Goal: Task Accomplishment & Management: Manage account settings

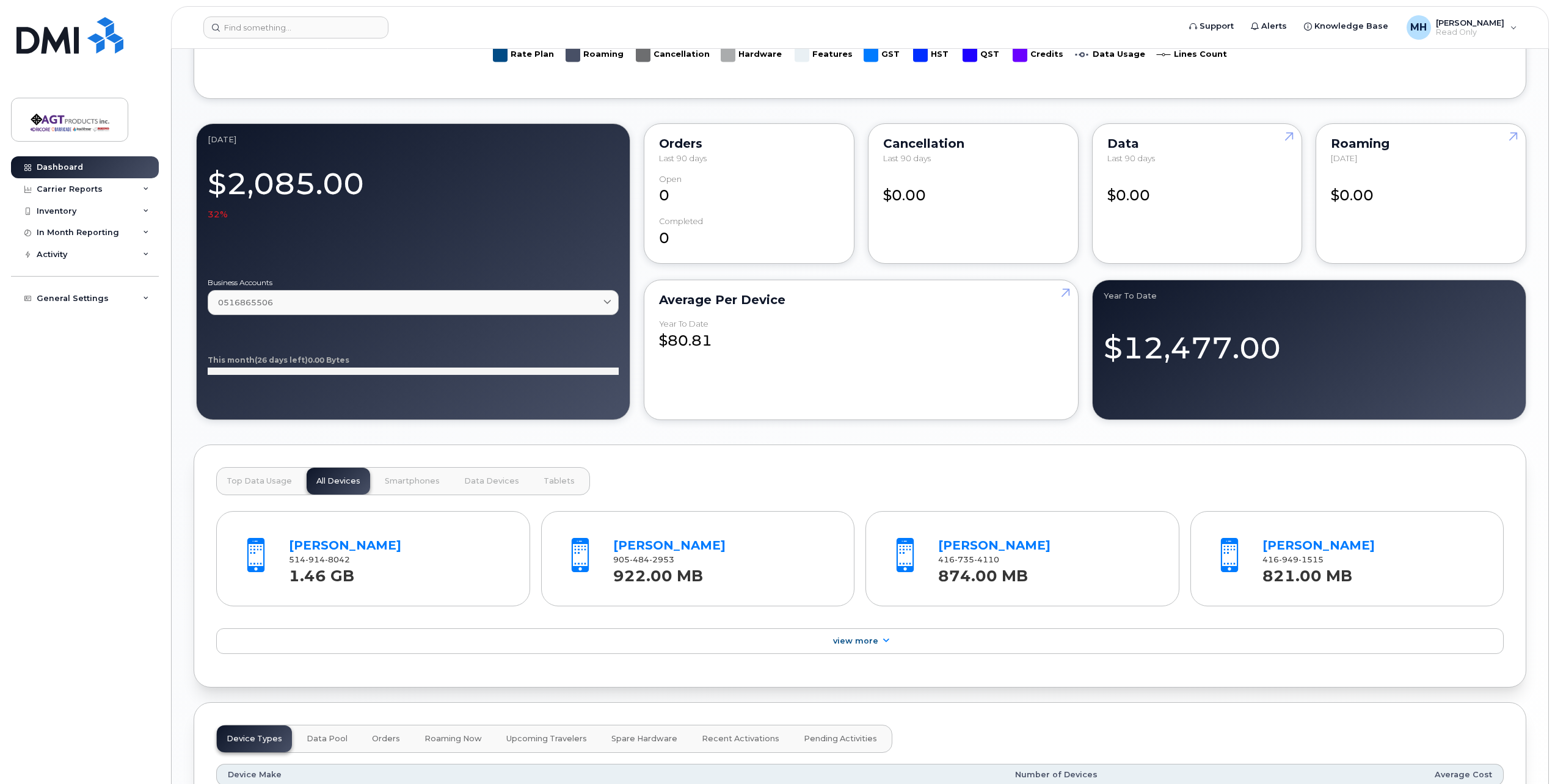
scroll to position [672, 0]
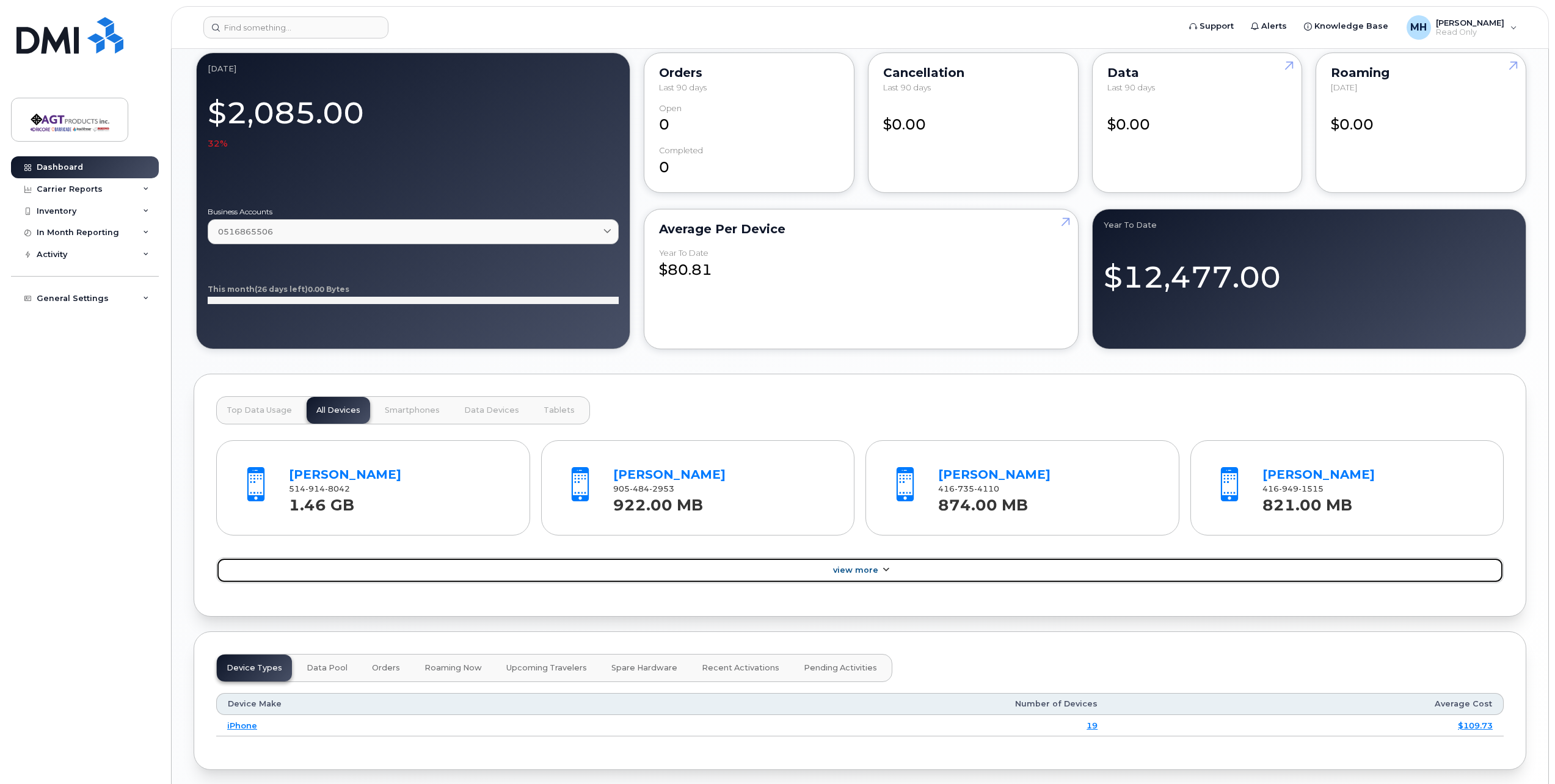
click at [847, 575] on link "View More" at bounding box center [860, 570] width 1287 height 25
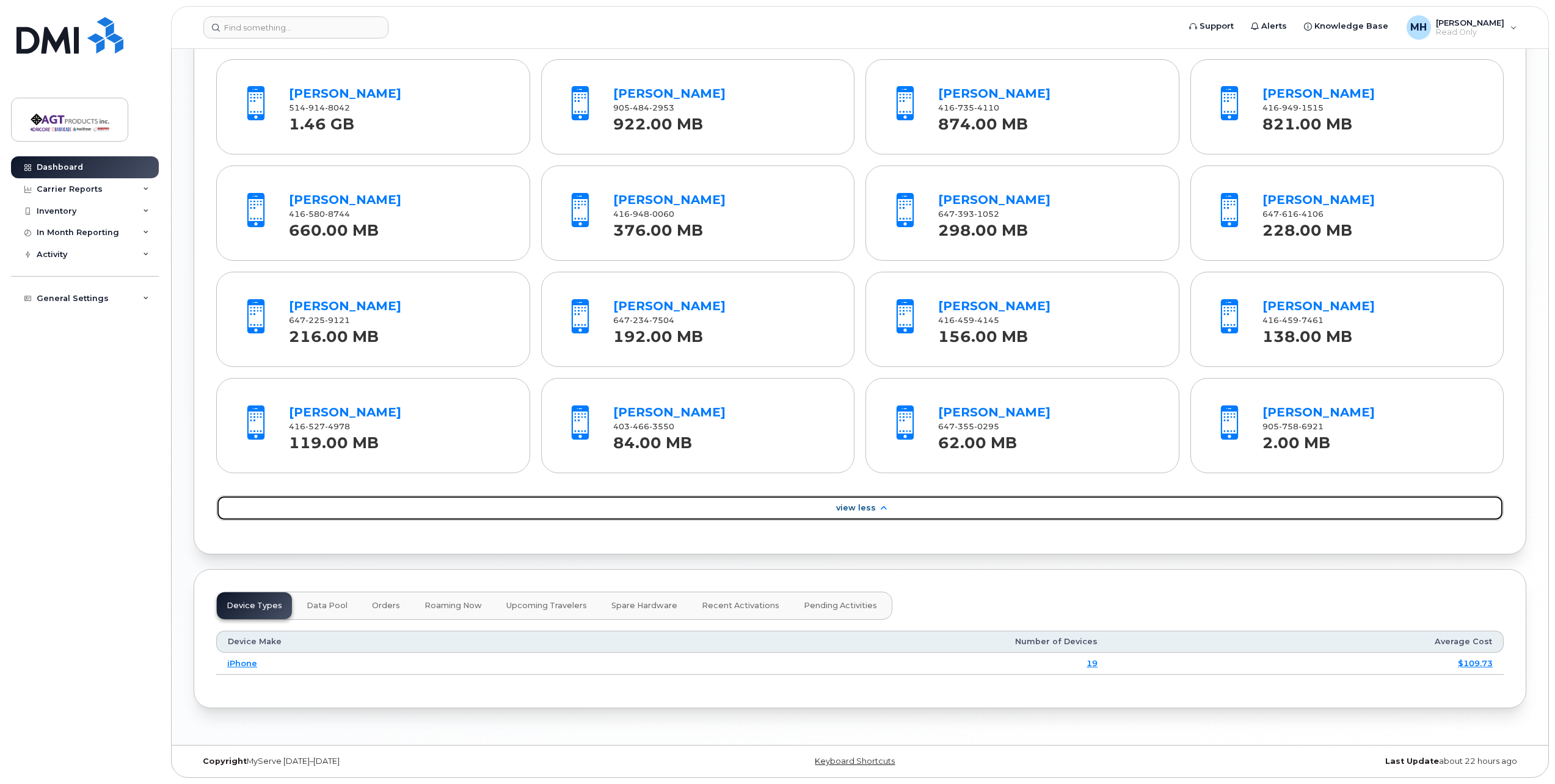
scroll to position [930, 0]
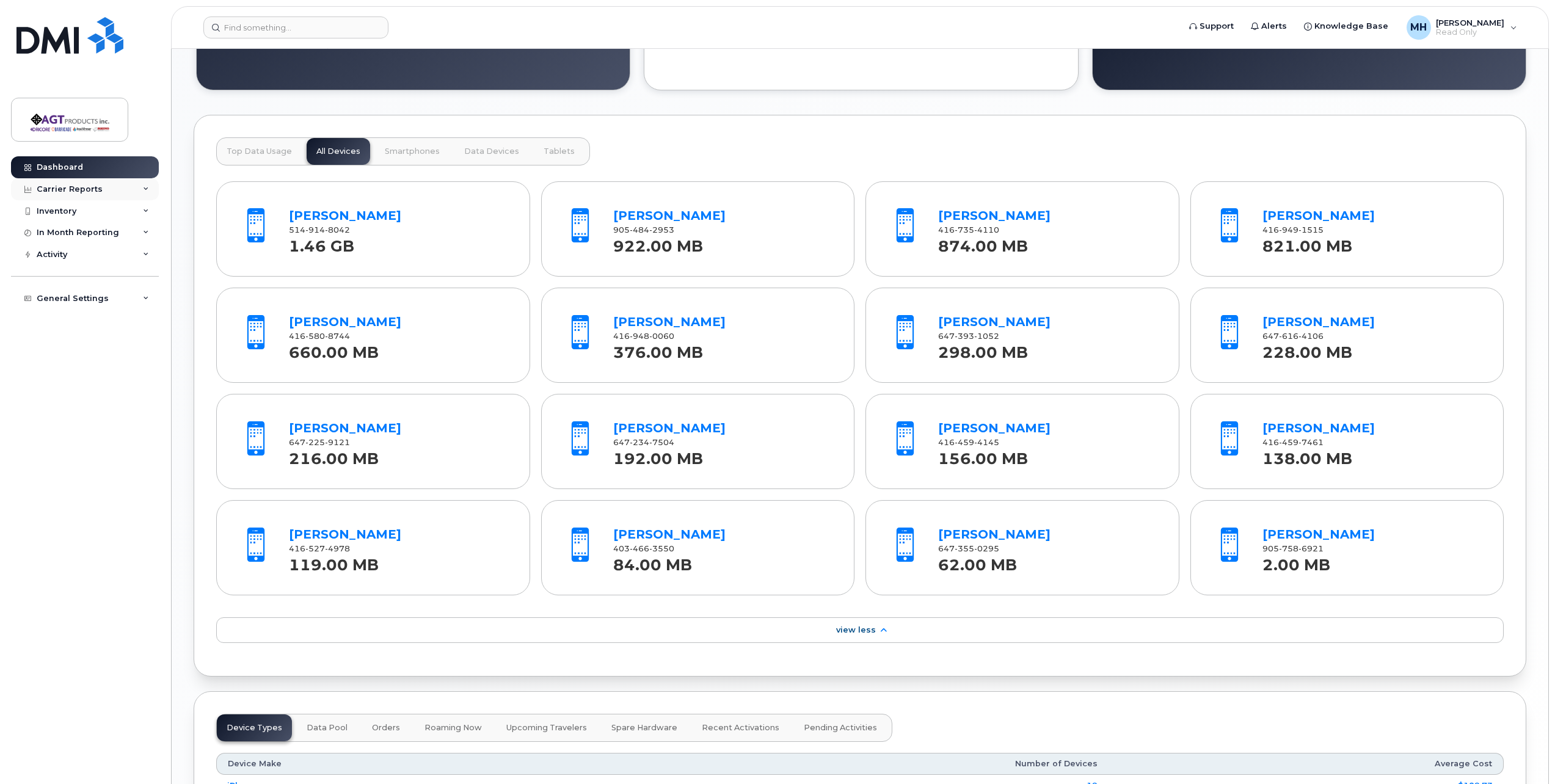
click at [85, 189] on div "Carrier Reports" at bounding box center [70, 189] width 66 height 10
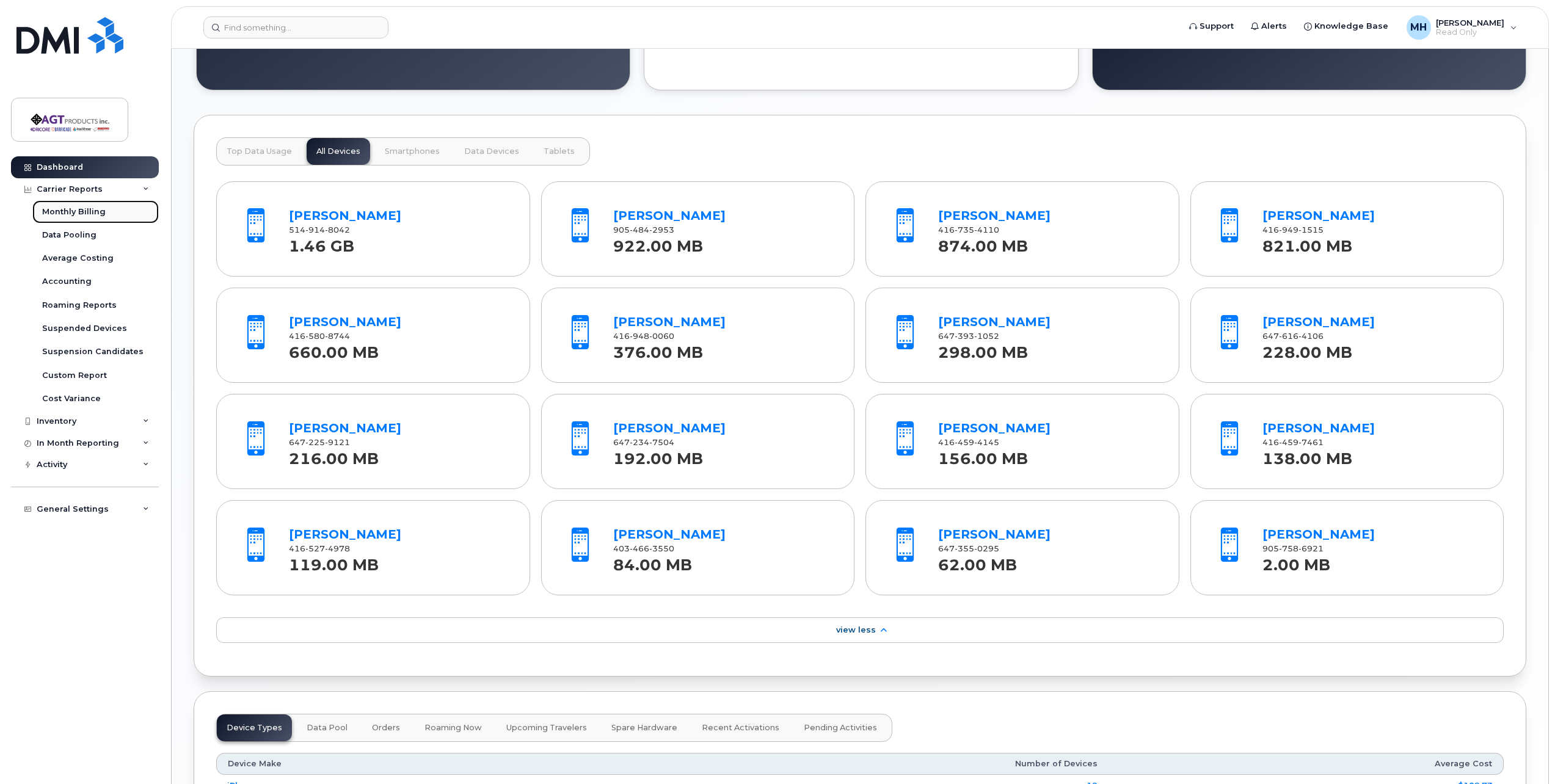
click at [82, 211] on div "Monthly Billing" at bounding box center [74, 211] width 64 height 11
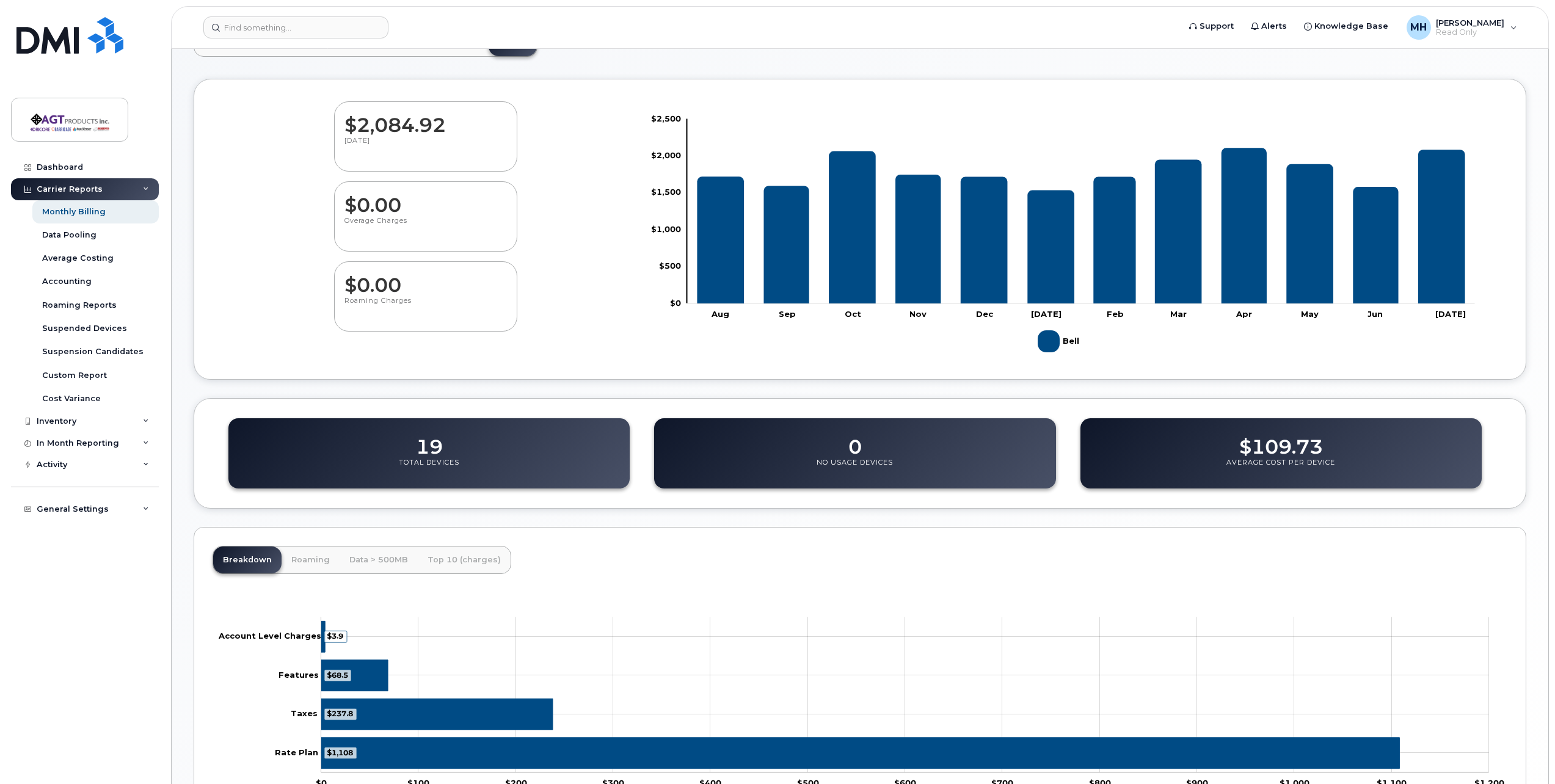
scroll to position [174, 0]
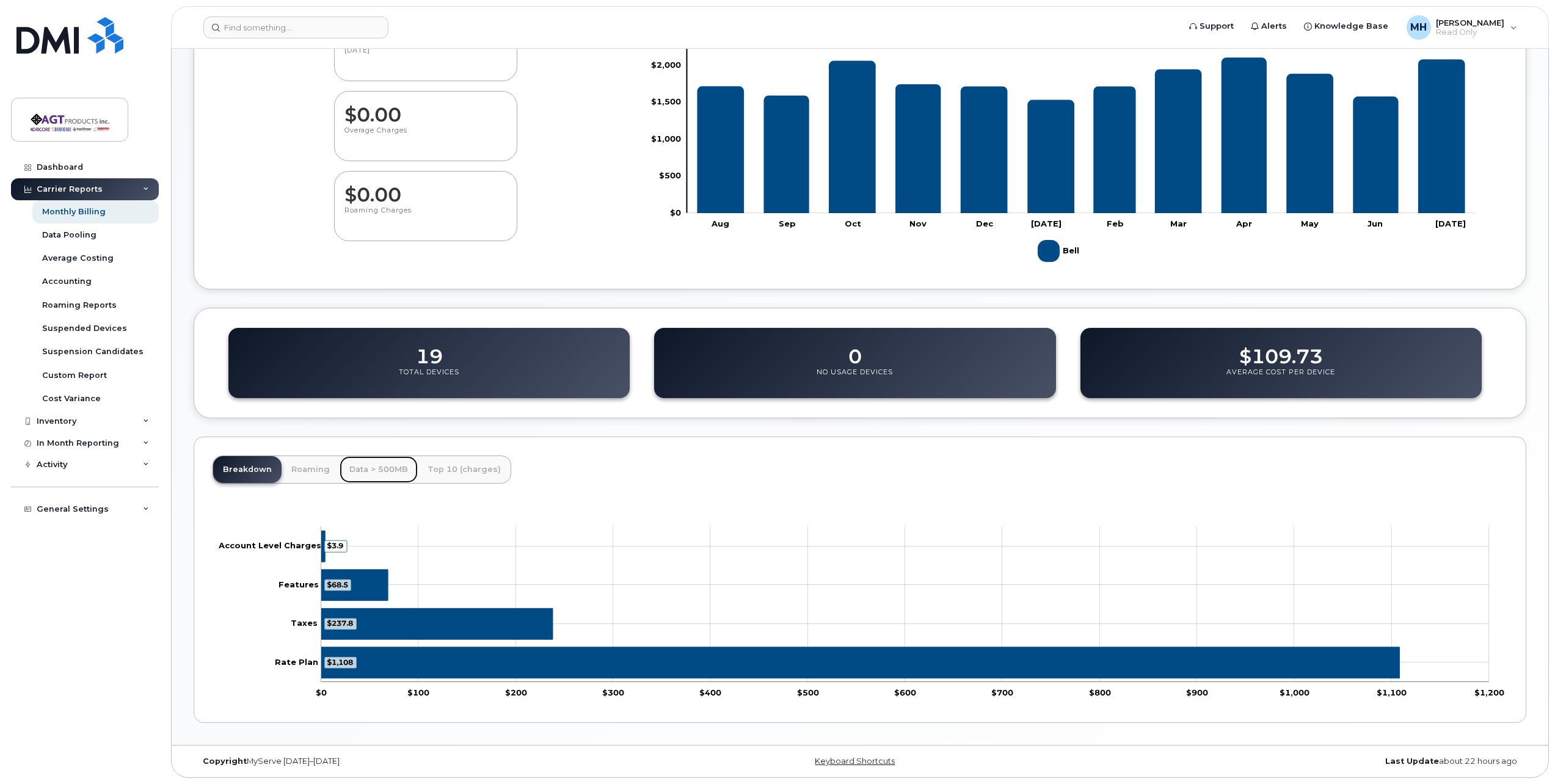
click at [384, 475] on link "Data > 500MB" at bounding box center [379, 469] width 78 height 27
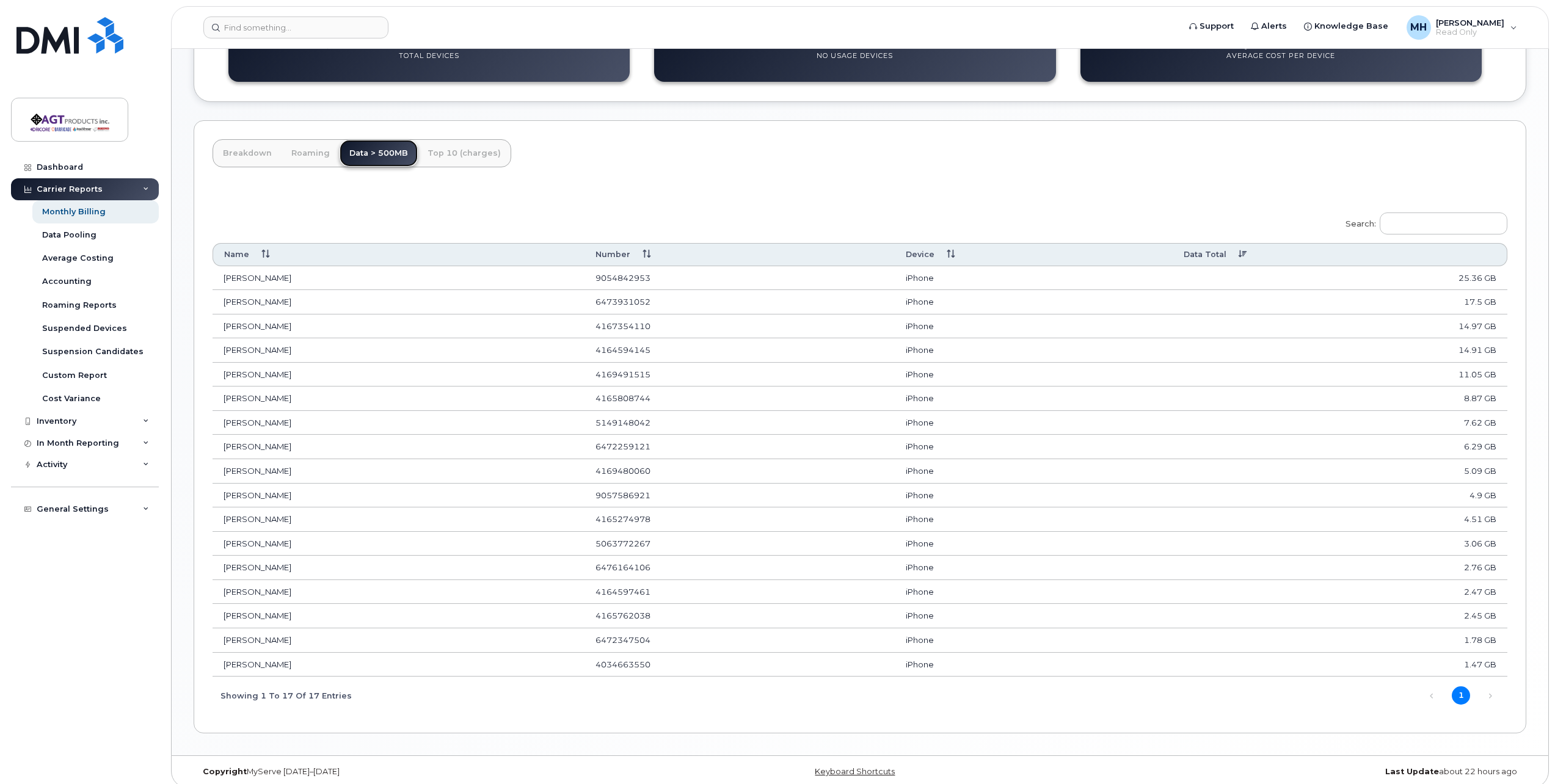
scroll to position [500, 0]
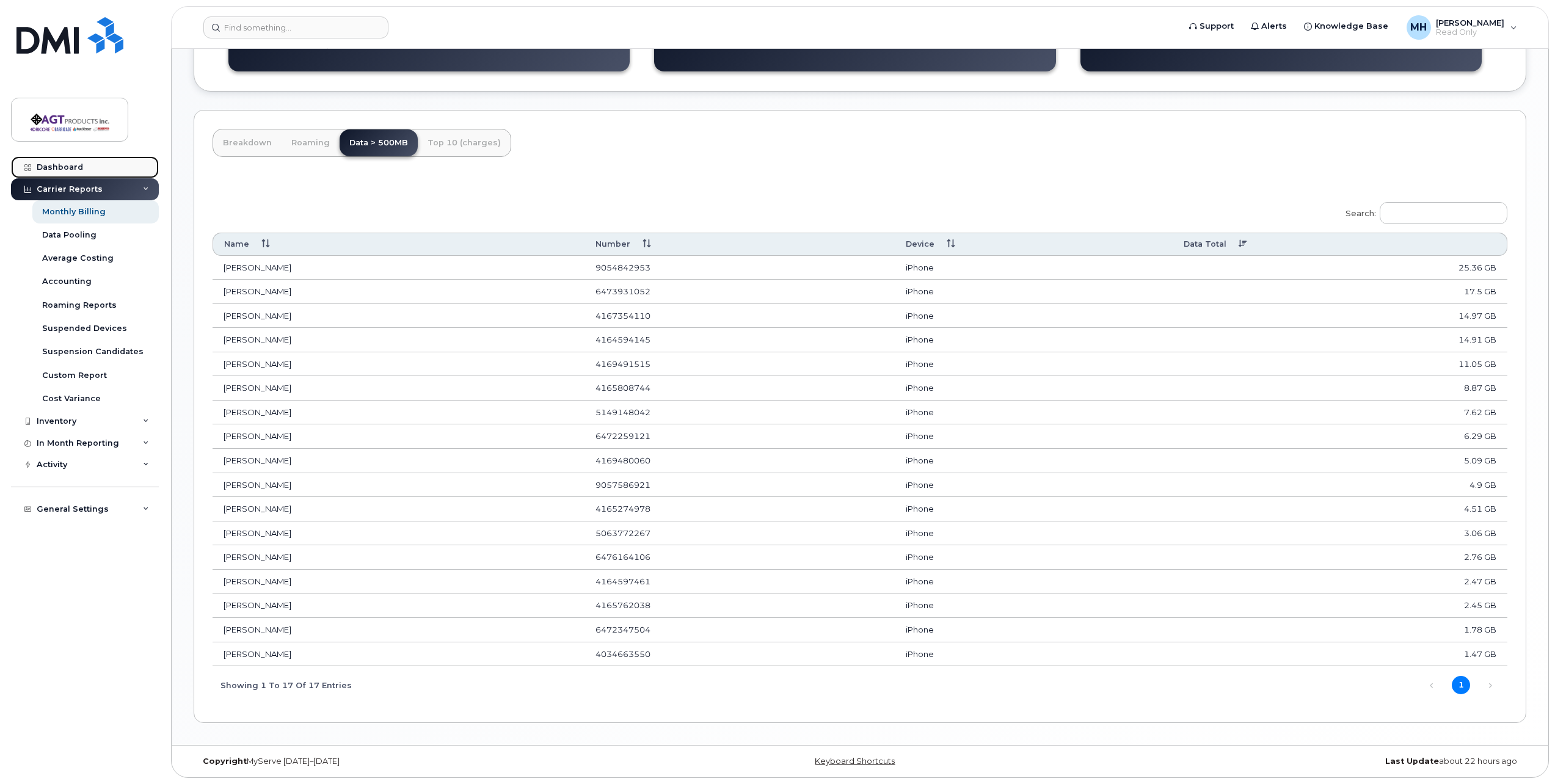
click at [87, 165] on link "Dashboard" at bounding box center [85, 167] width 148 height 22
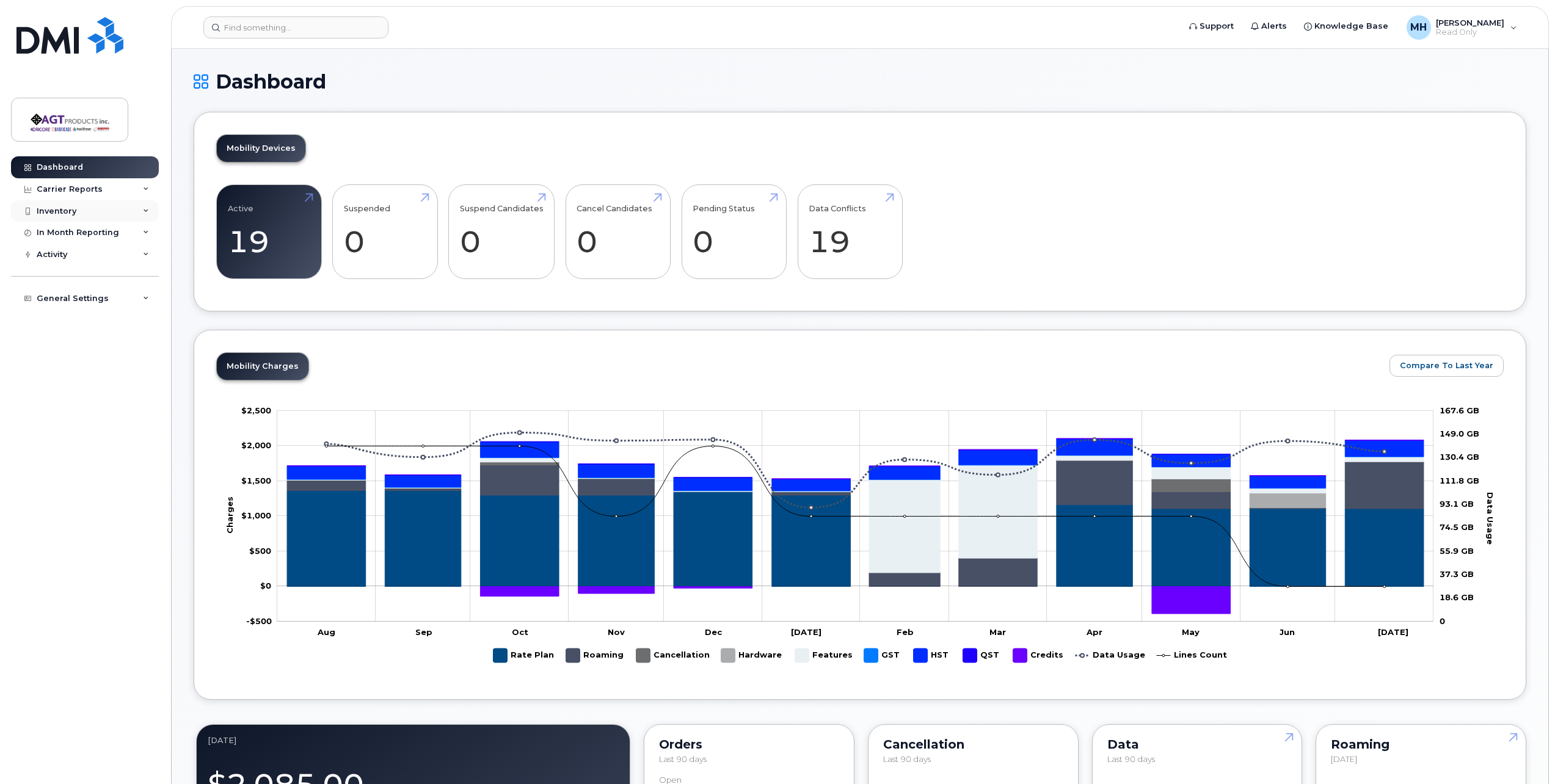
click at [108, 214] on div "Inventory" at bounding box center [85, 211] width 148 height 22
click at [105, 230] on div "Mobility Devices" at bounding box center [77, 233] width 69 height 11
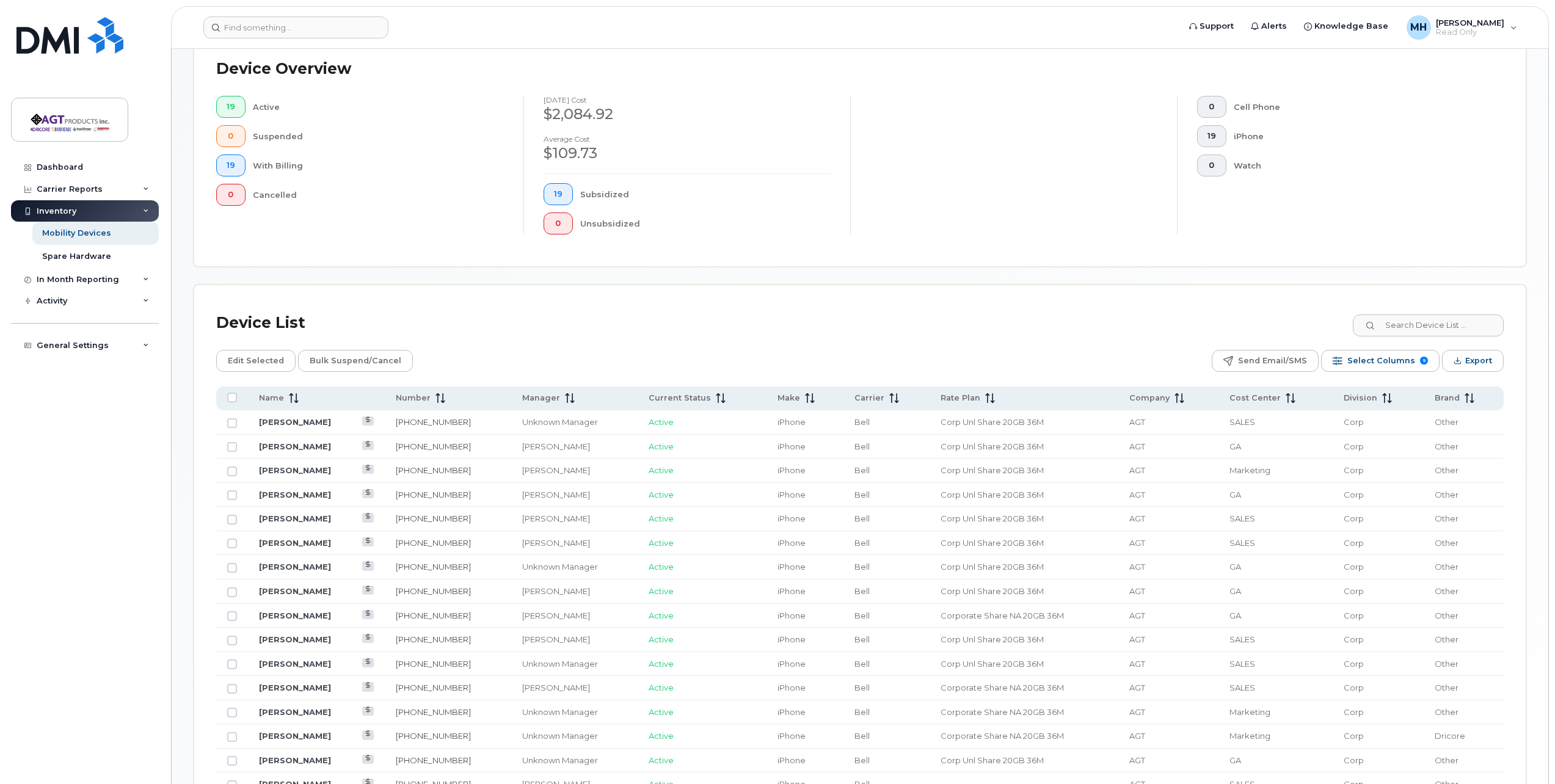
scroll to position [366, 0]
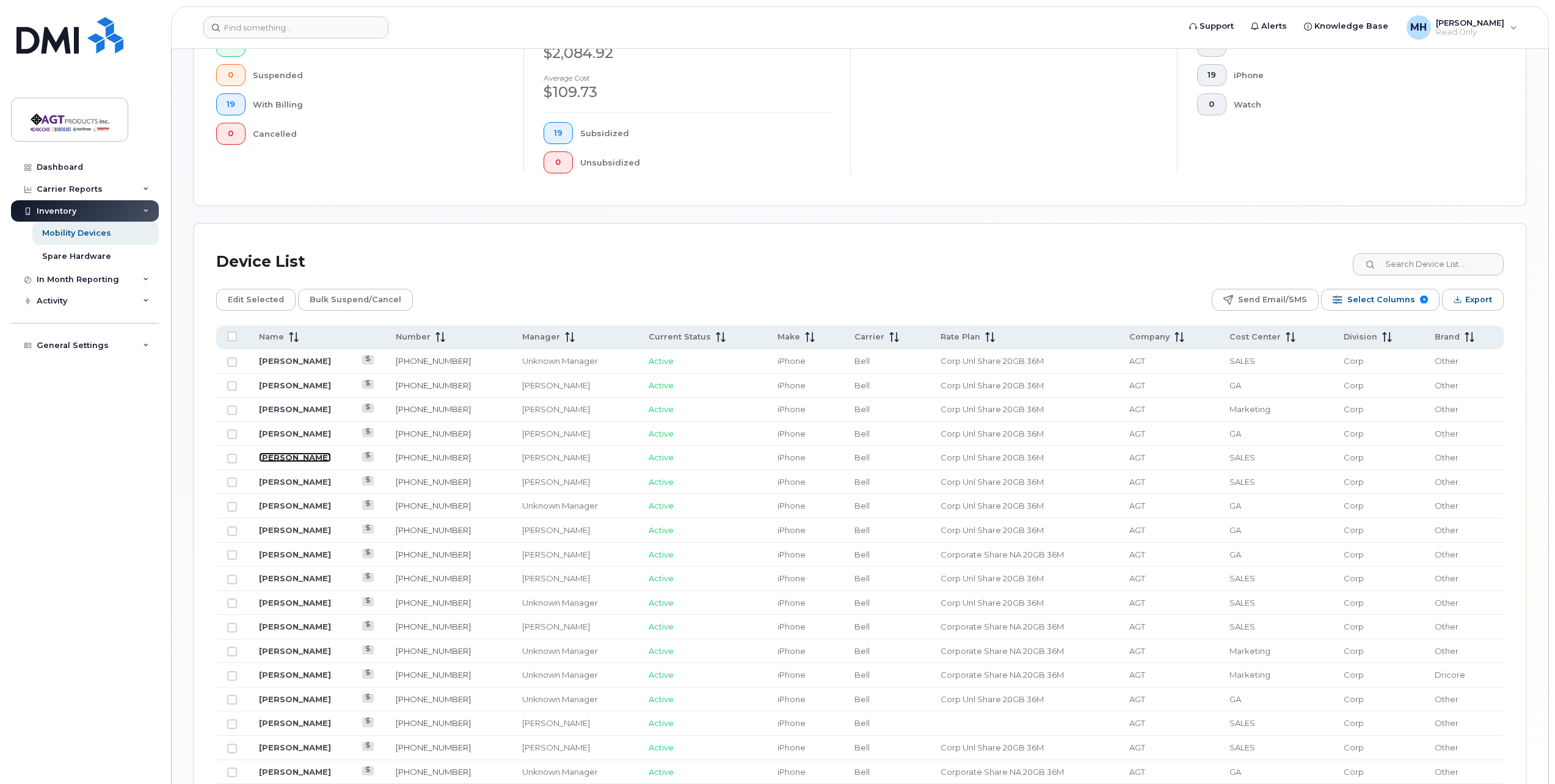
click at [292, 458] on link "[PERSON_NAME]" at bounding box center [295, 457] width 72 height 10
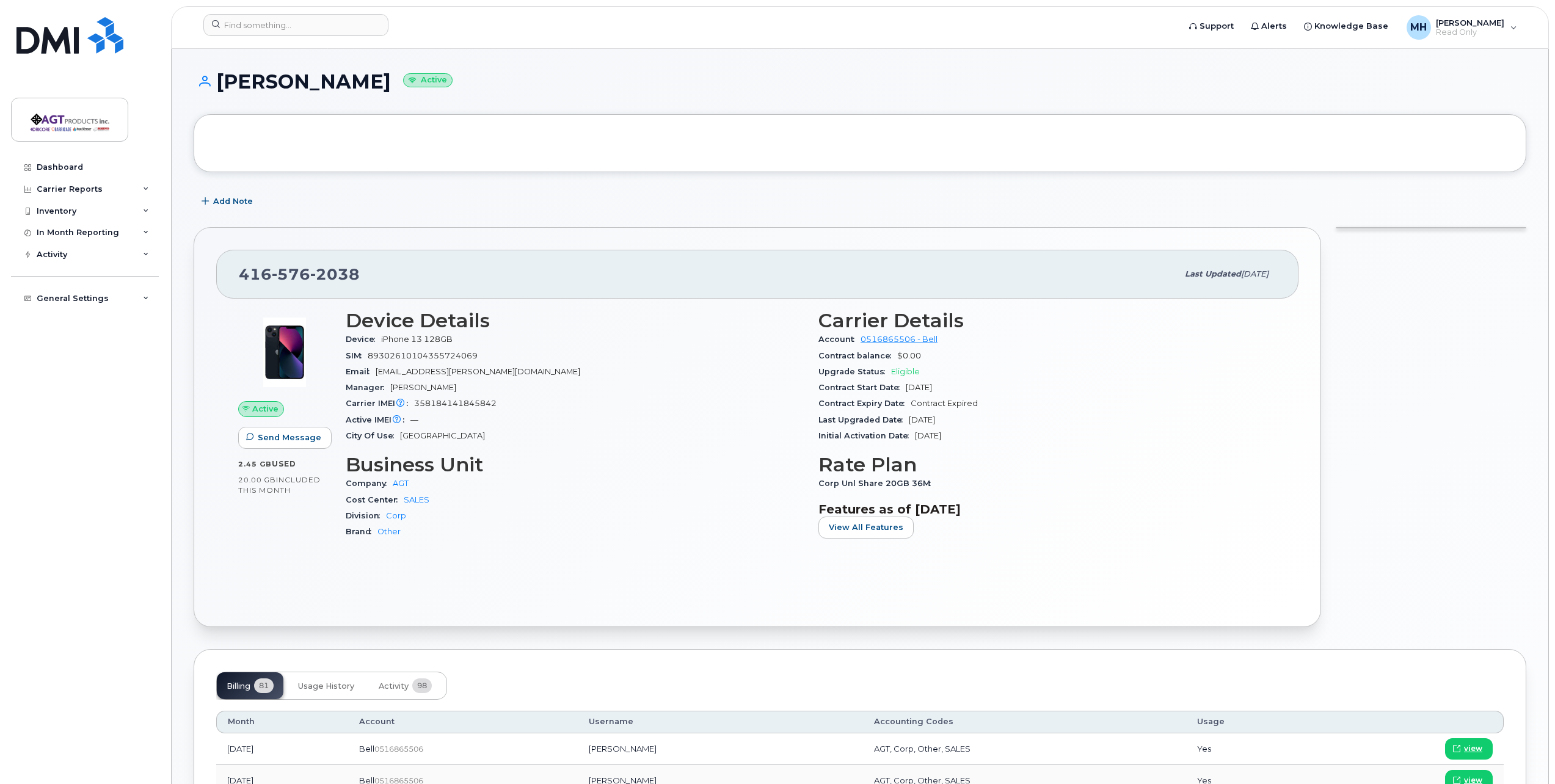
click at [1401, 333] on div at bounding box center [1430, 427] width 205 height 414
click at [1167, 394] on div "Contract Start Date Dec 30, 2021" at bounding box center [1047, 387] width 458 height 16
click at [123, 212] on div "Inventory" at bounding box center [85, 211] width 148 height 22
click at [108, 234] on div "Mobility Devices" at bounding box center [77, 233] width 69 height 11
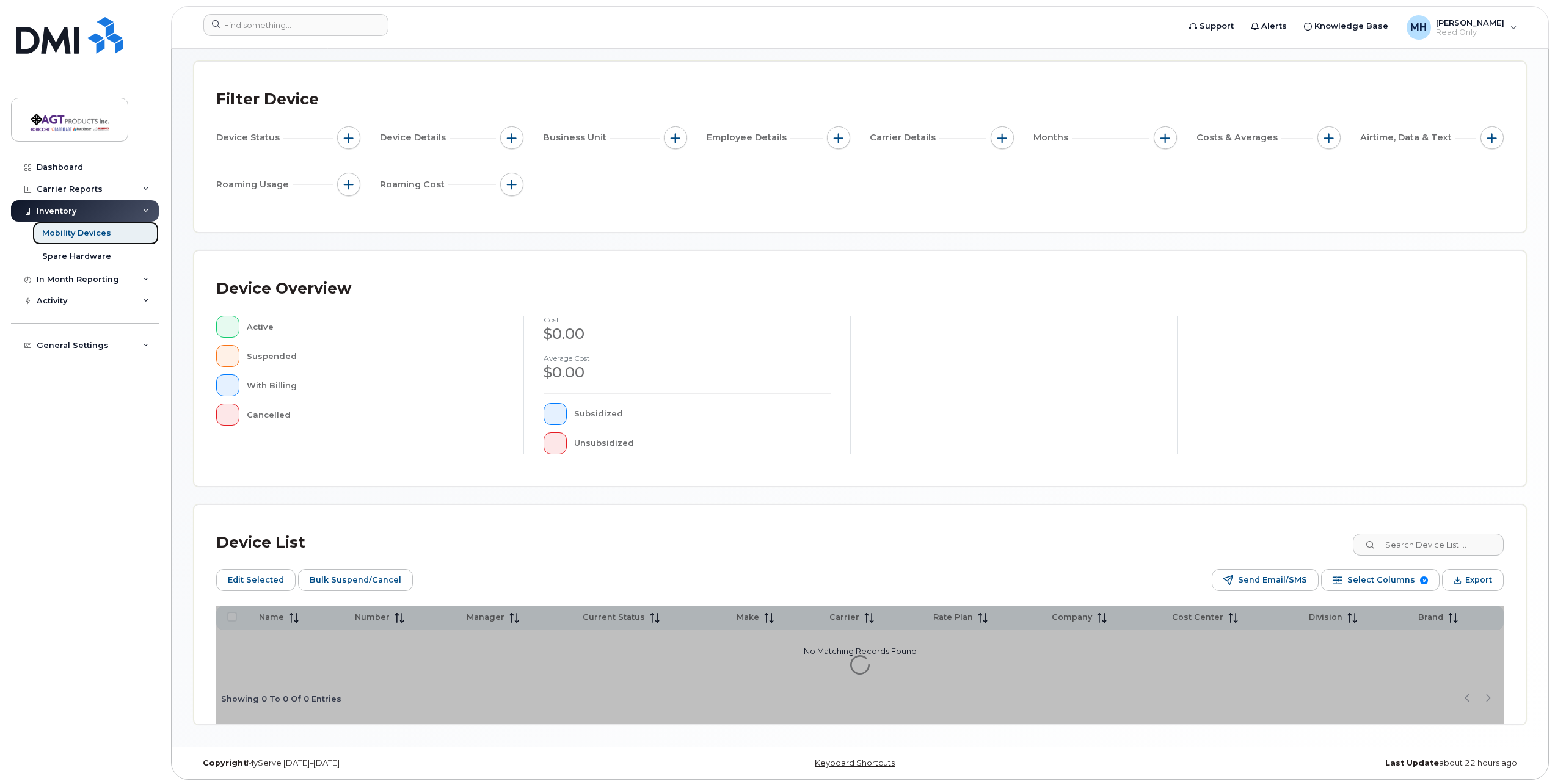
scroll to position [78, 0]
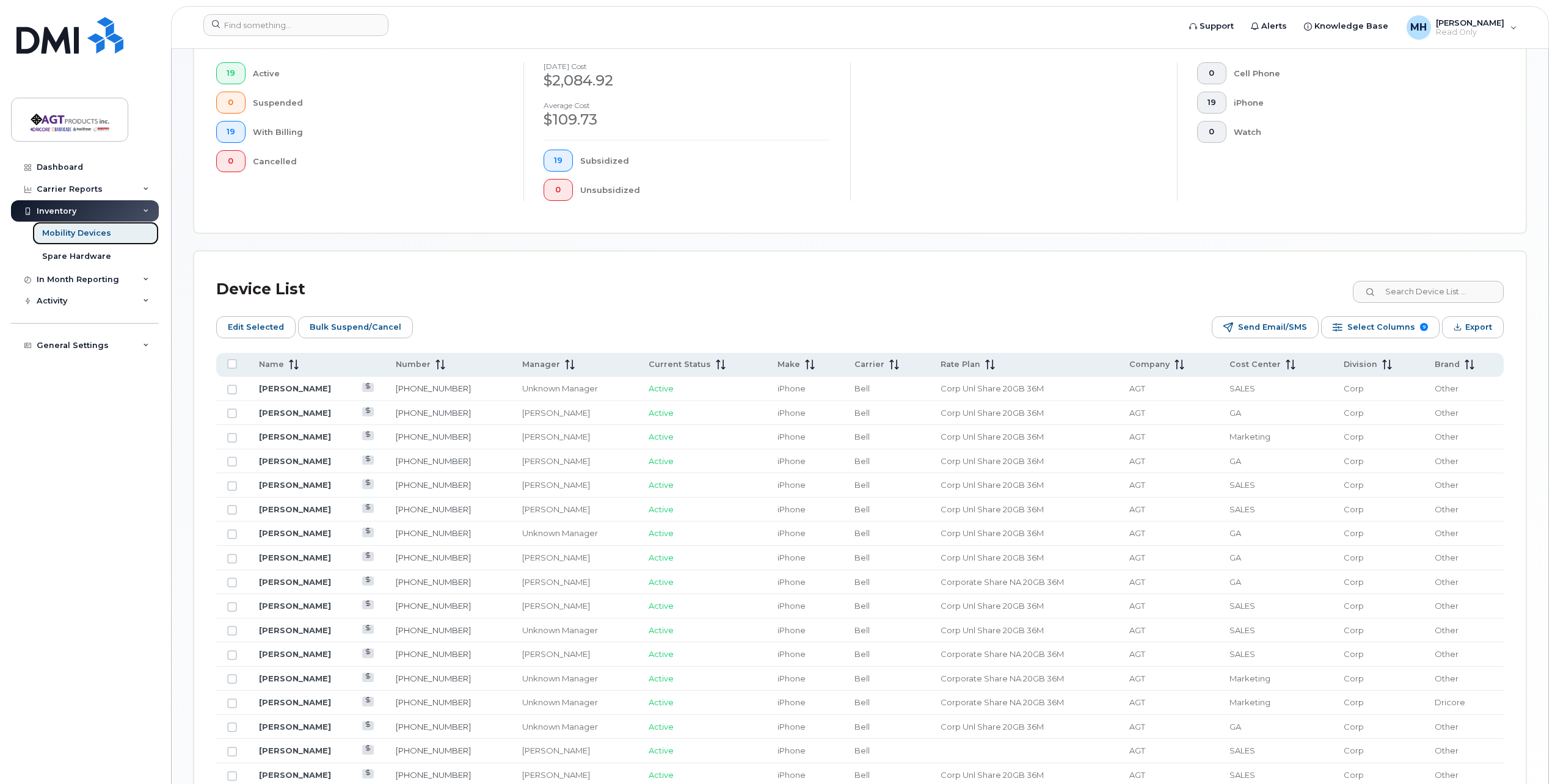
scroll to position [383, 0]
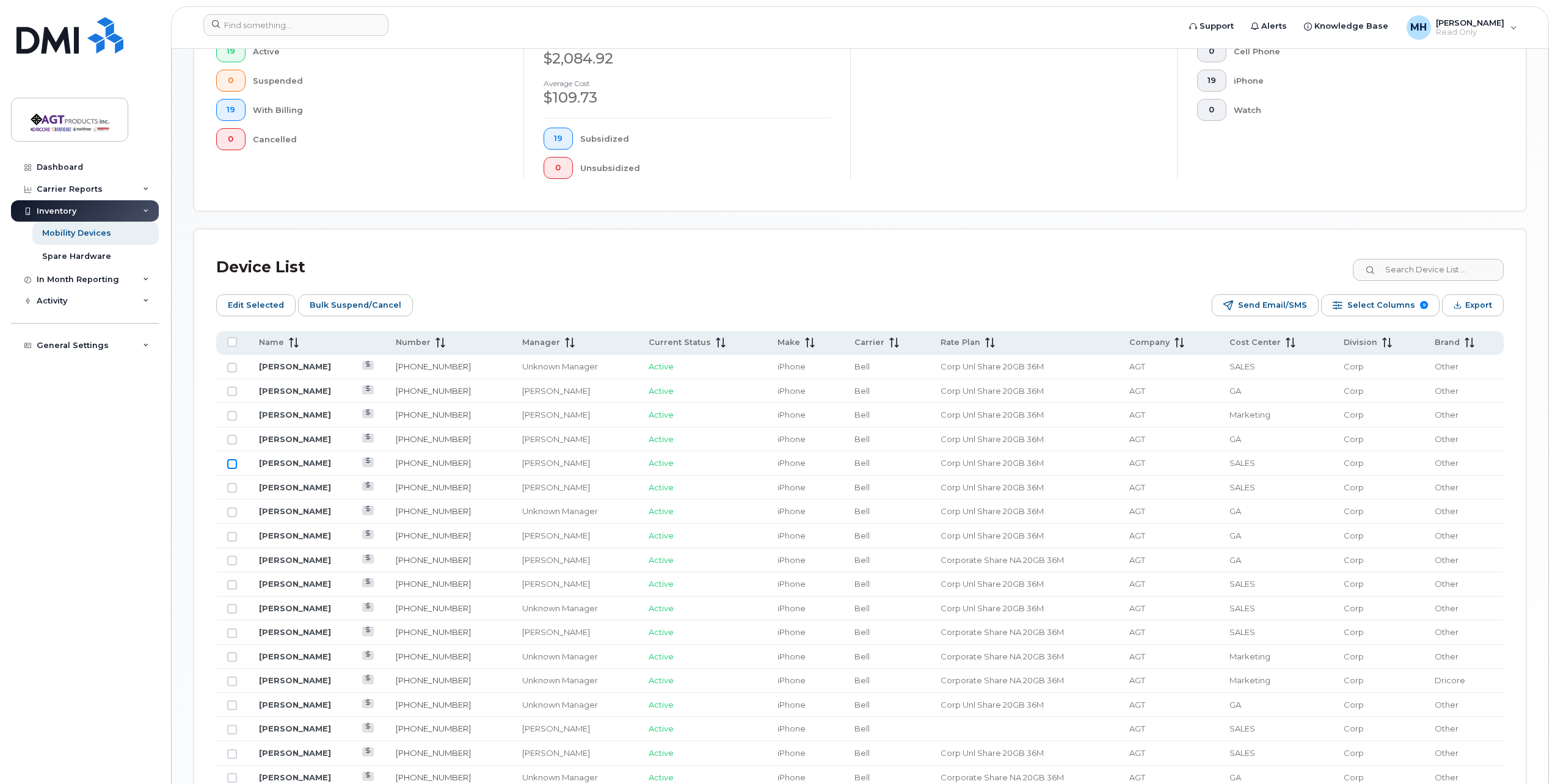
click at [230, 462] on input "Row Unselected" at bounding box center [231, 463] width 10 height 10
checkbox input "true"
click at [1480, 460] on td "Other" at bounding box center [1463, 463] width 80 height 25
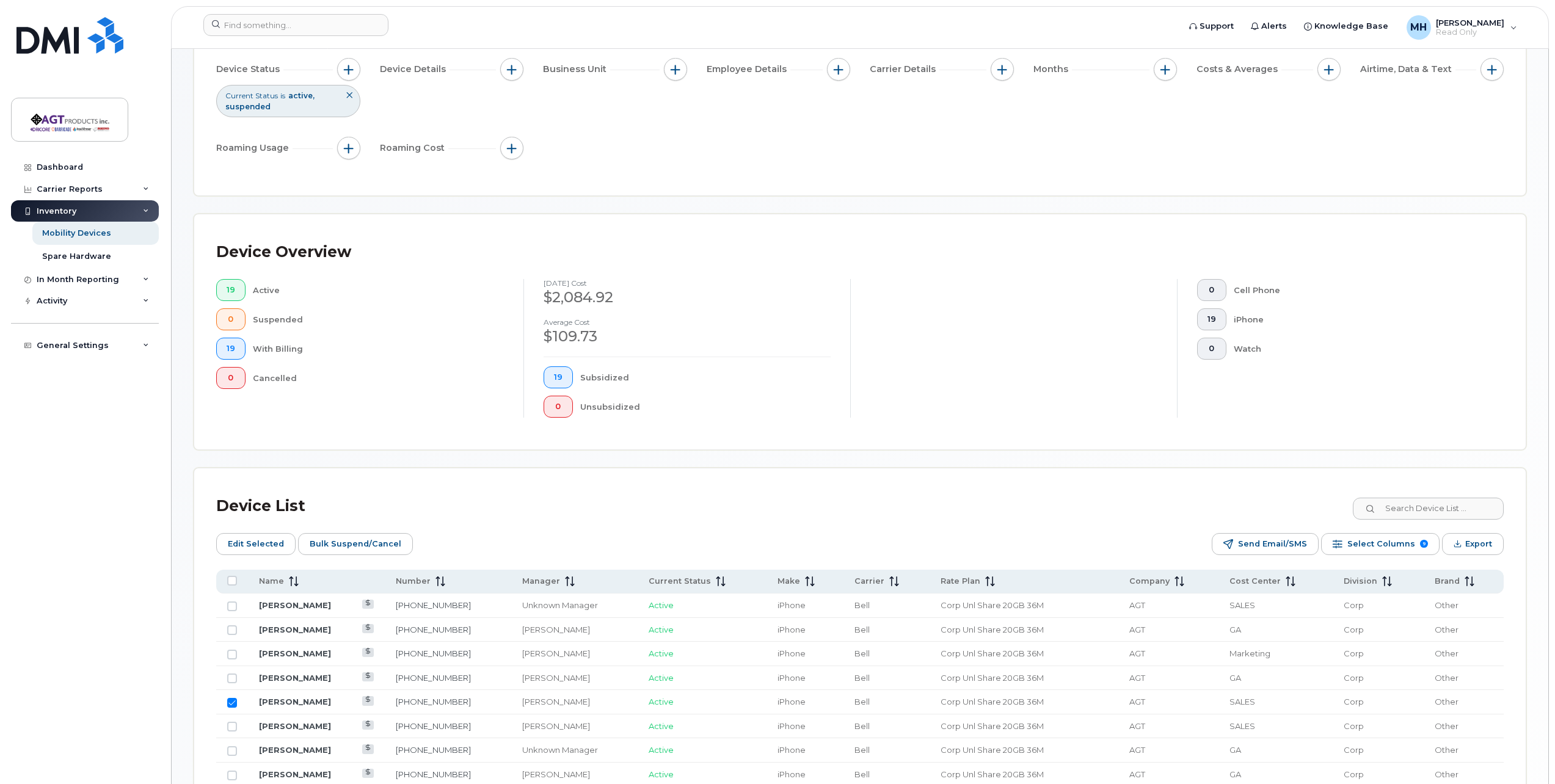
scroll to position [138, 0]
click at [1210, 328] on span "19" at bounding box center [1211, 324] width 8 height 10
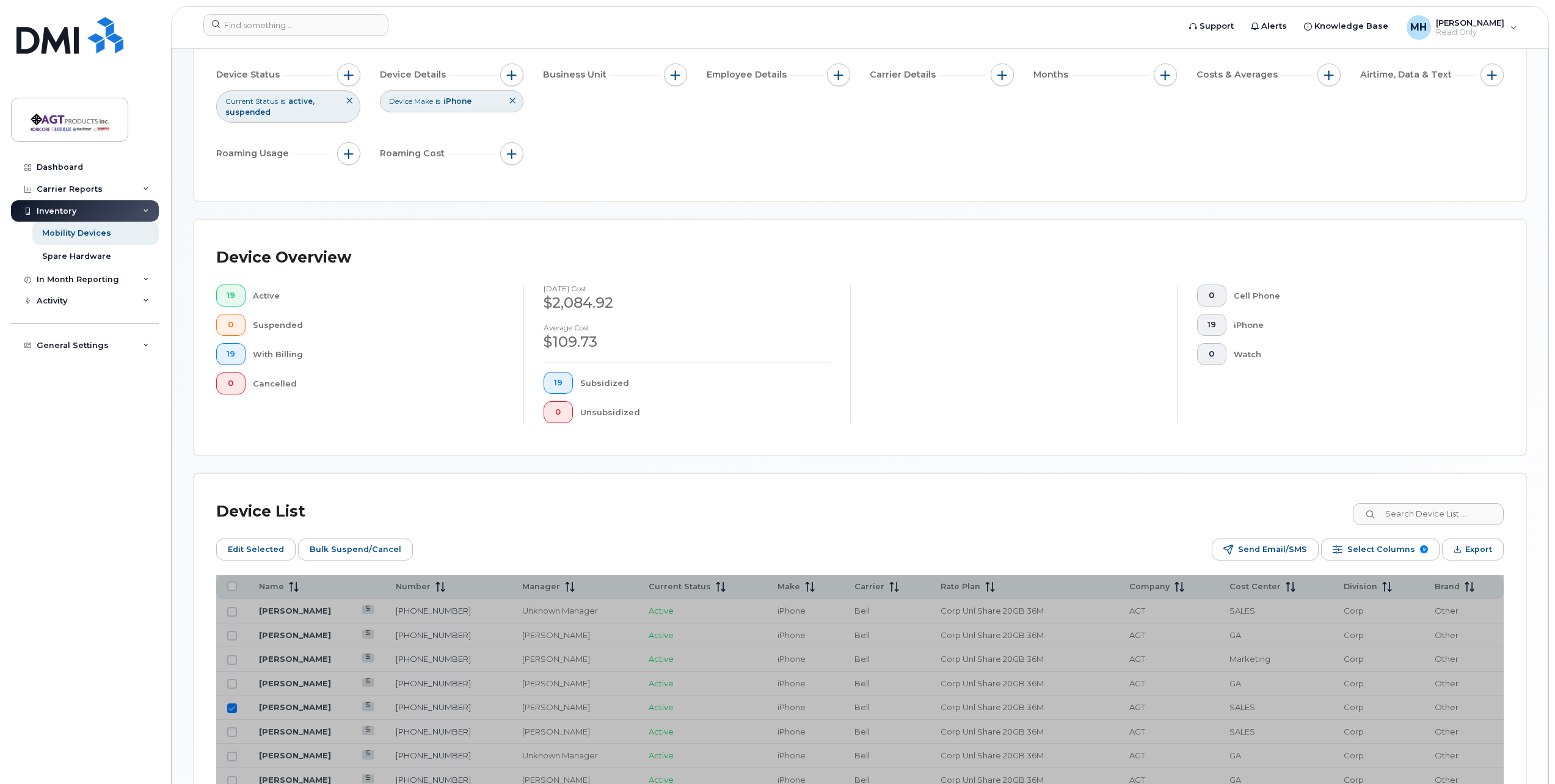
scroll to position [0, 0]
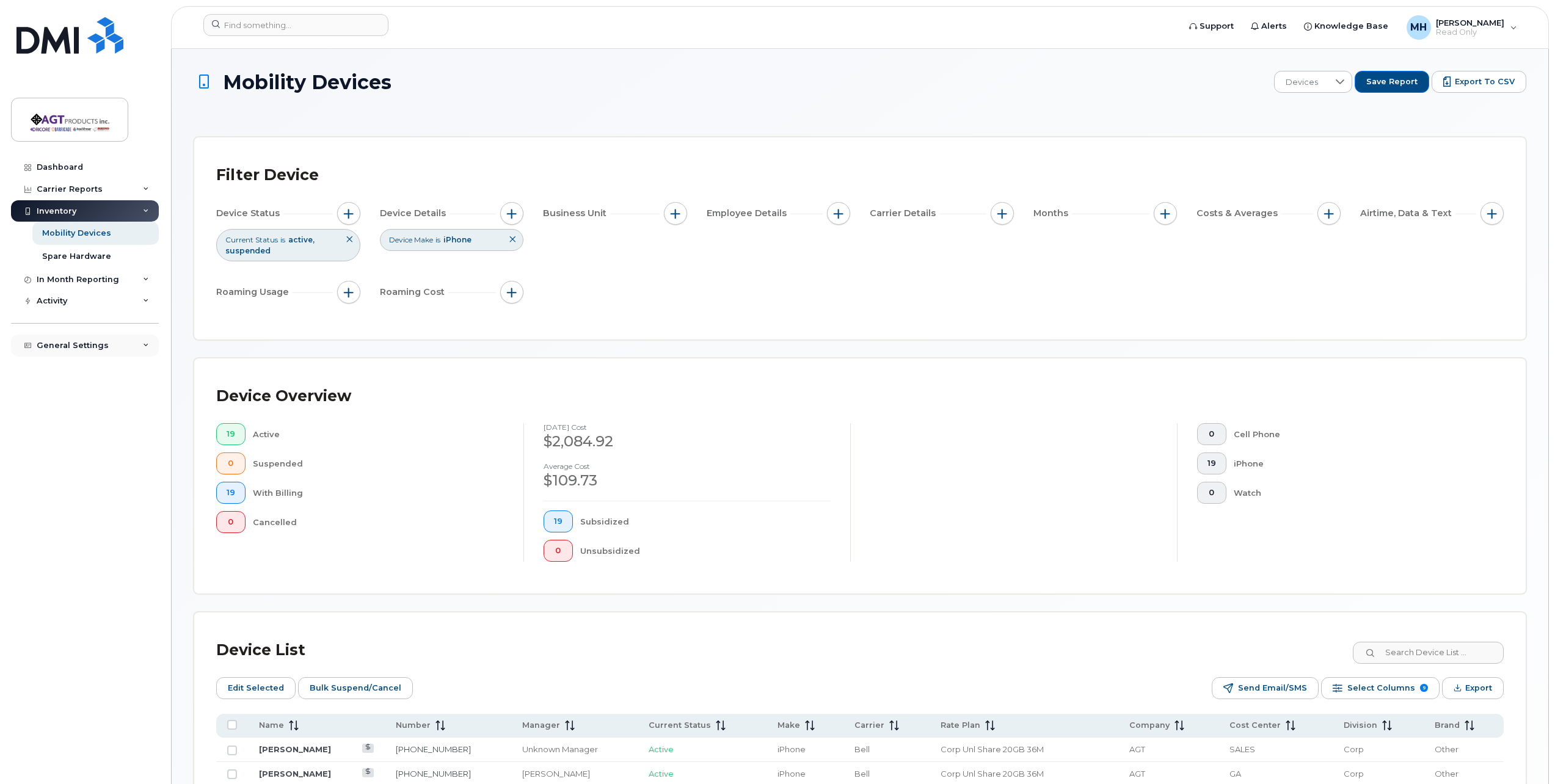
click at [105, 338] on div "General Settings" at bounding box center [85, 345] width 148 height 22
click at [105, 397] on div "Managers & Employees" at bounding box center [92, 391] width 100 height 11
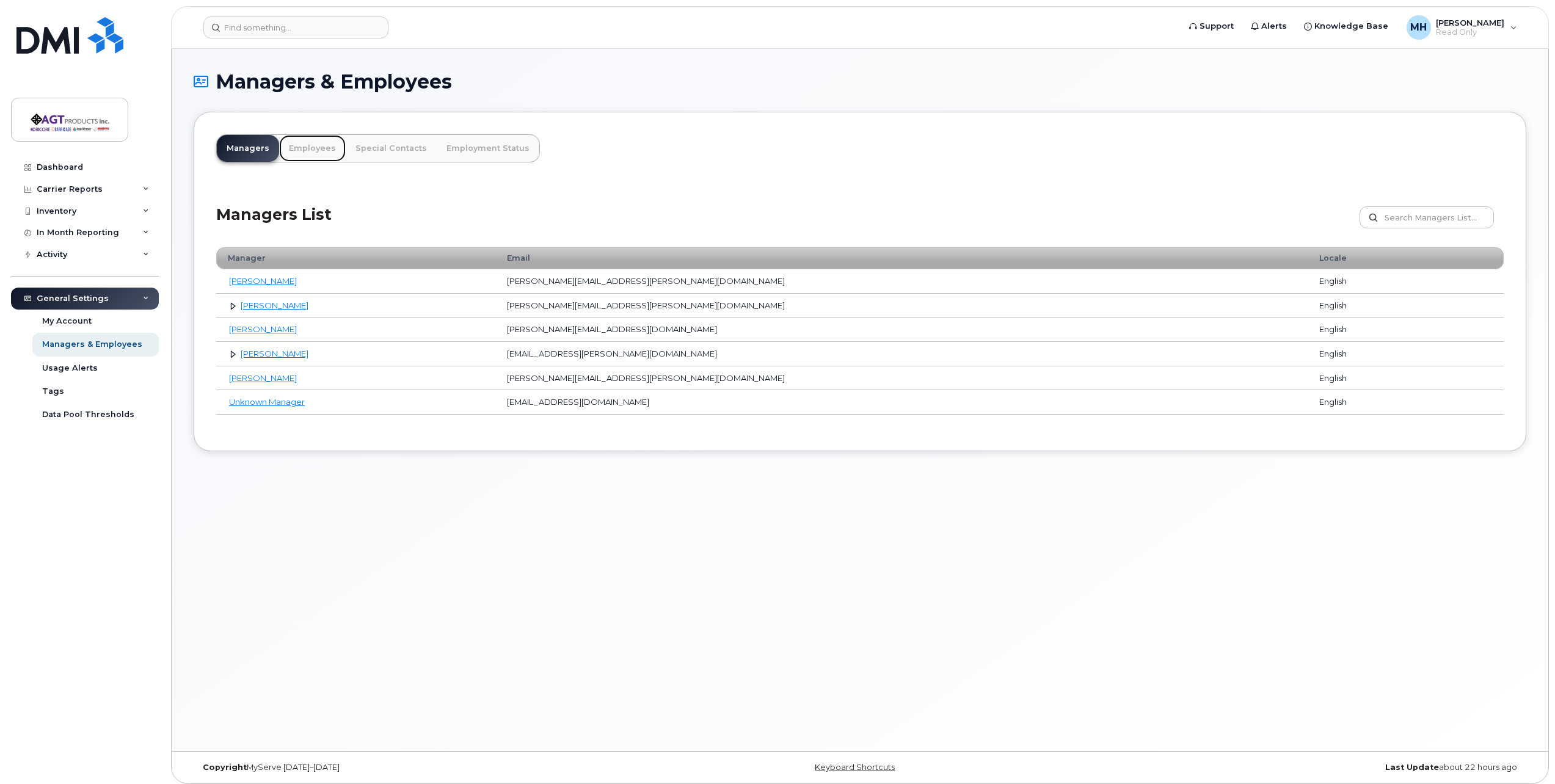
click at [310, 153] on link "Employees" at bounding box center [312, 148] width 67 height 27
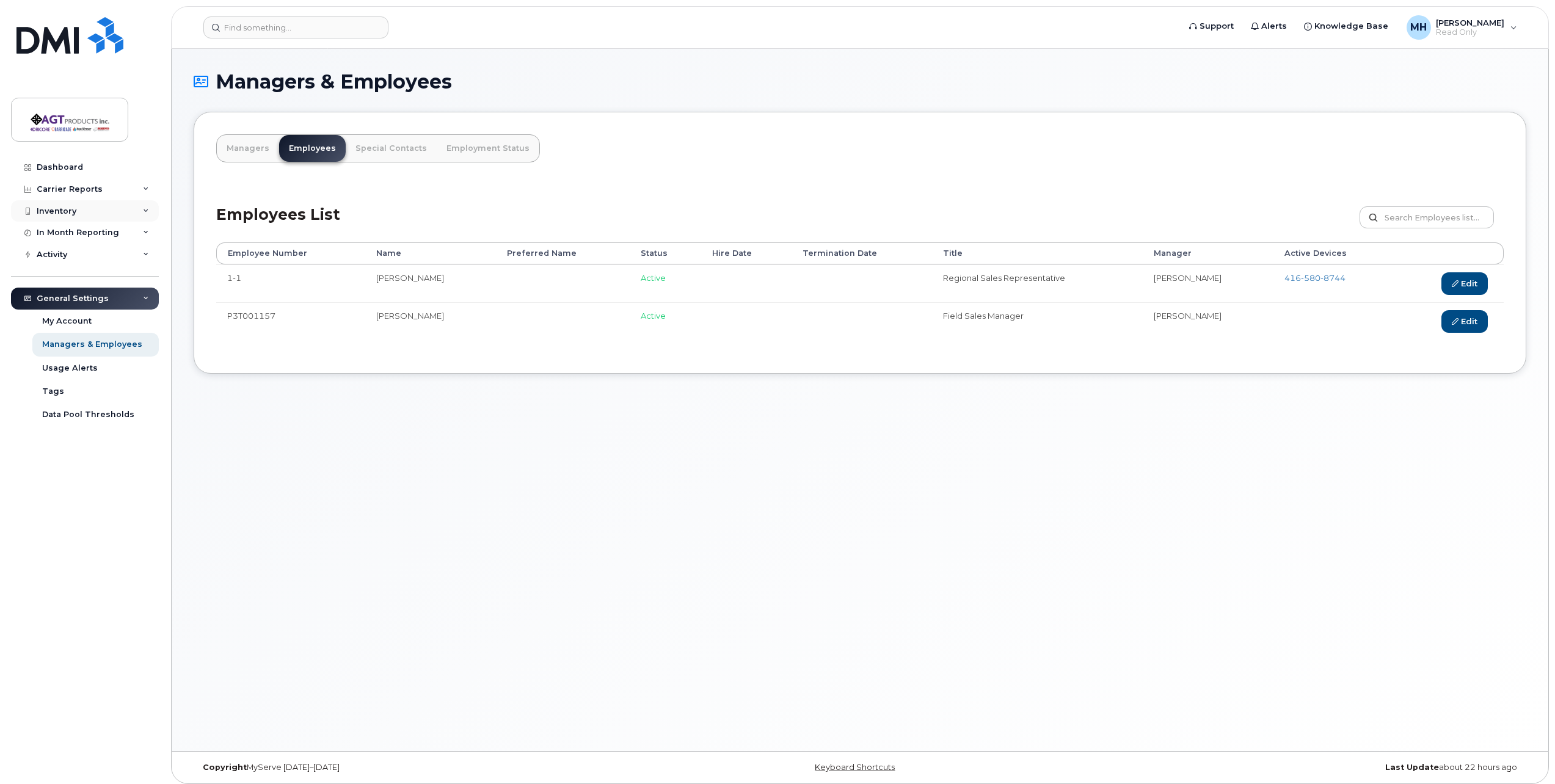
click at [117, 204] on div "Inventory" at bounding box center [85, 211] width 148 height 22
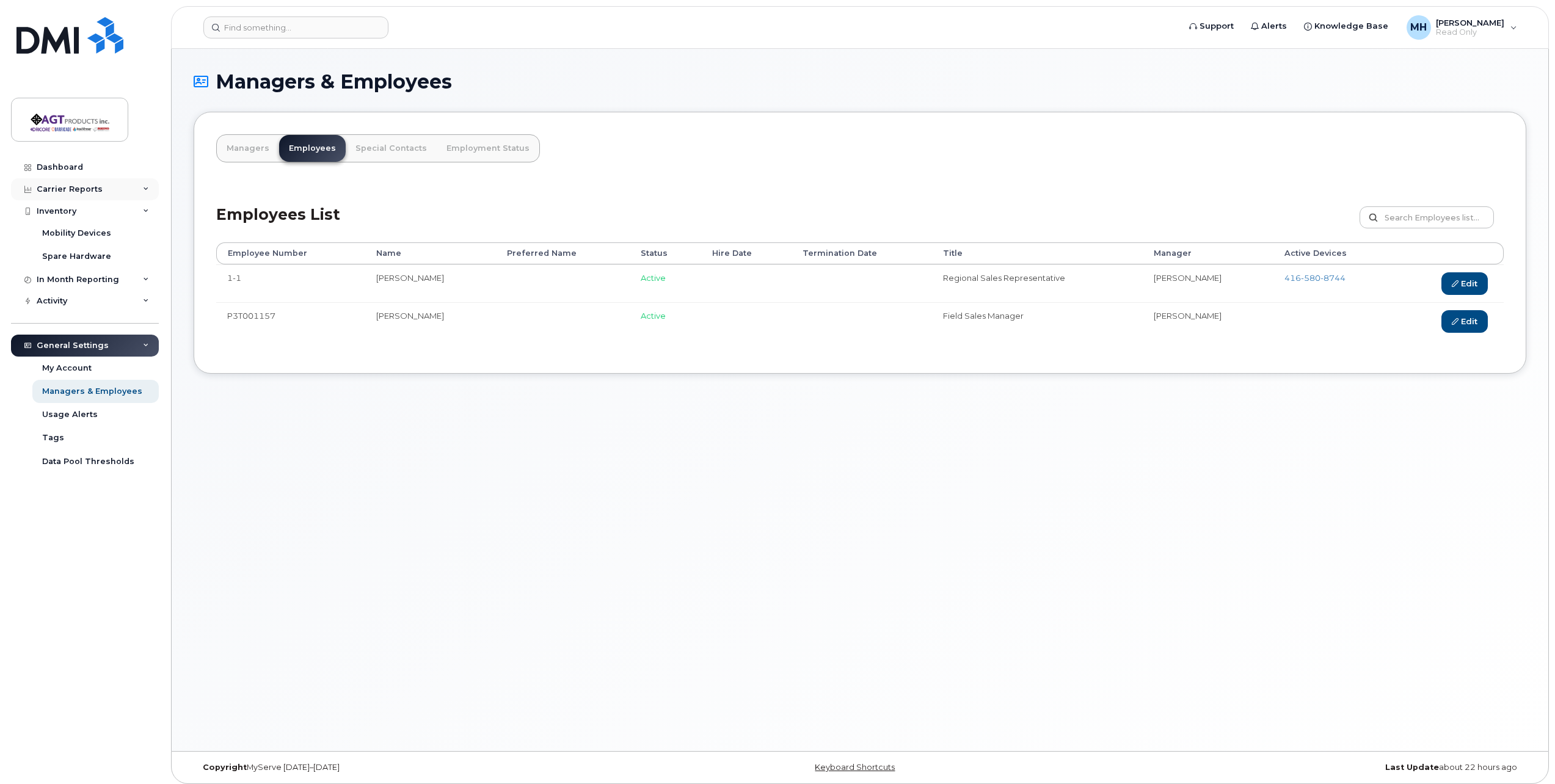
click at [125, 191] on div "Carrier Reports" at bounding box center [85, 189] width 148 height 22
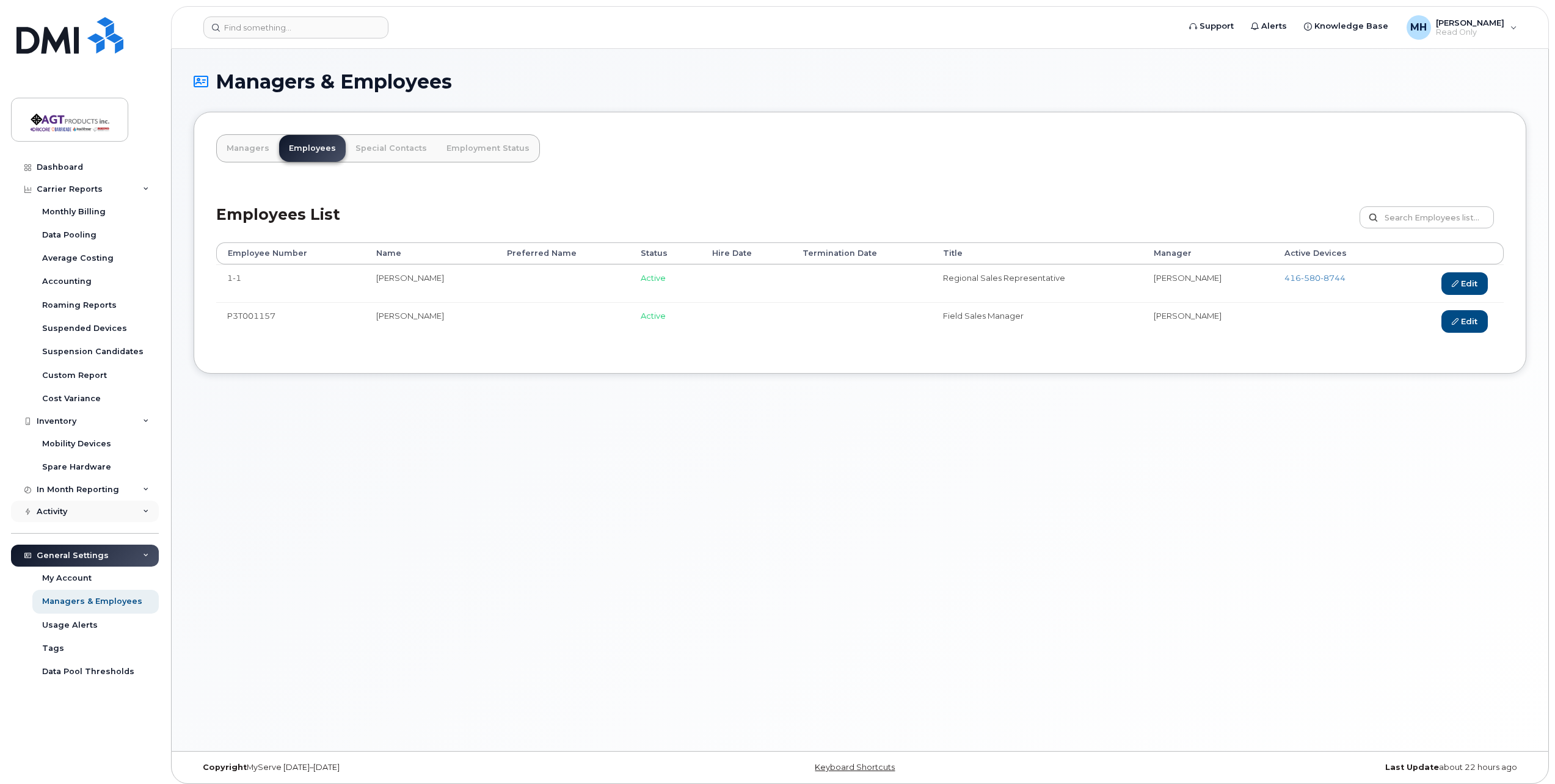
click at [115, 509] on div "Activity" at bounding box center [85, 511] width 148 height 22
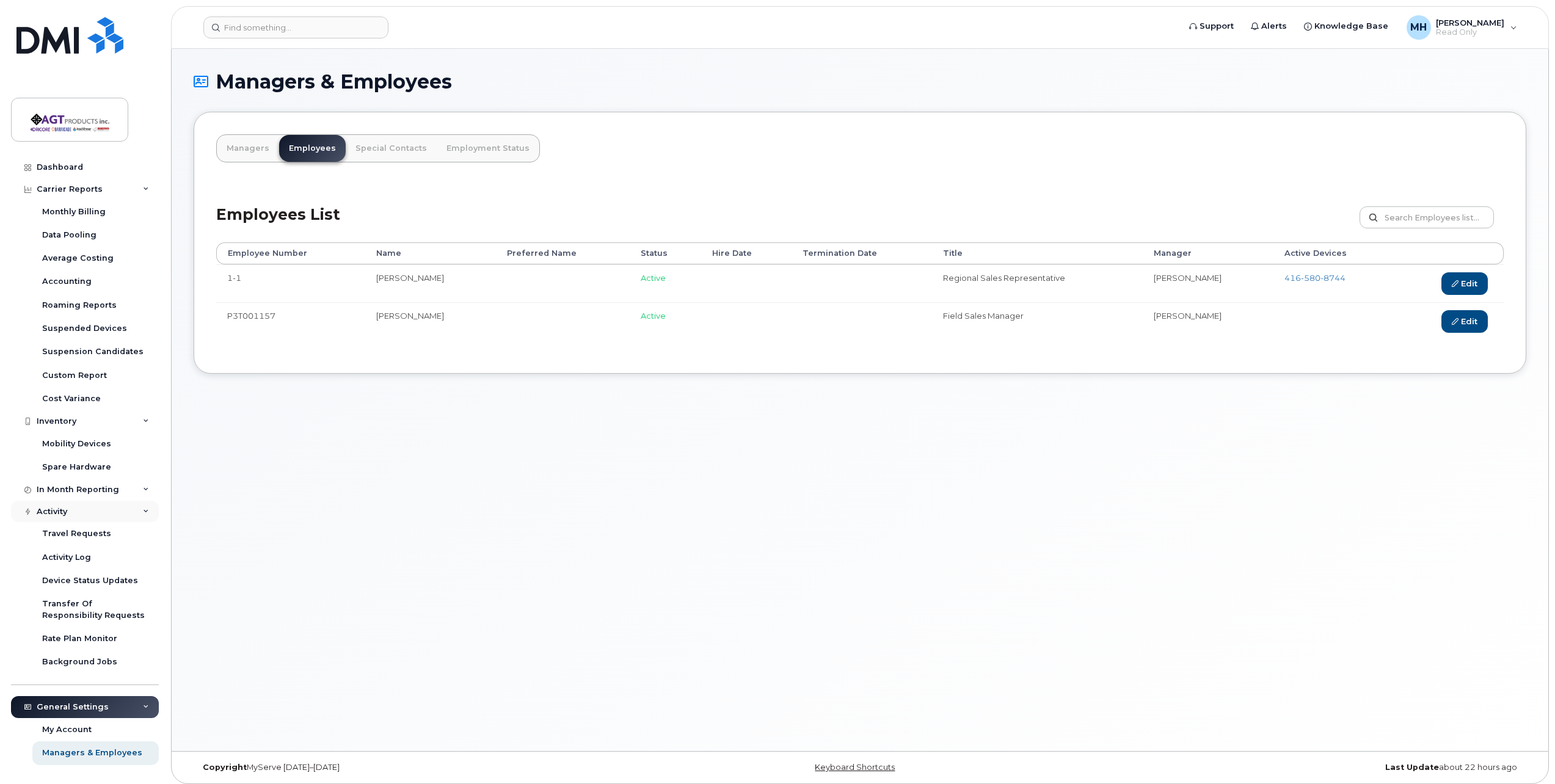
click at [115, 519] on div "Activity" at bounding box center [85, 511] width 148 height 22
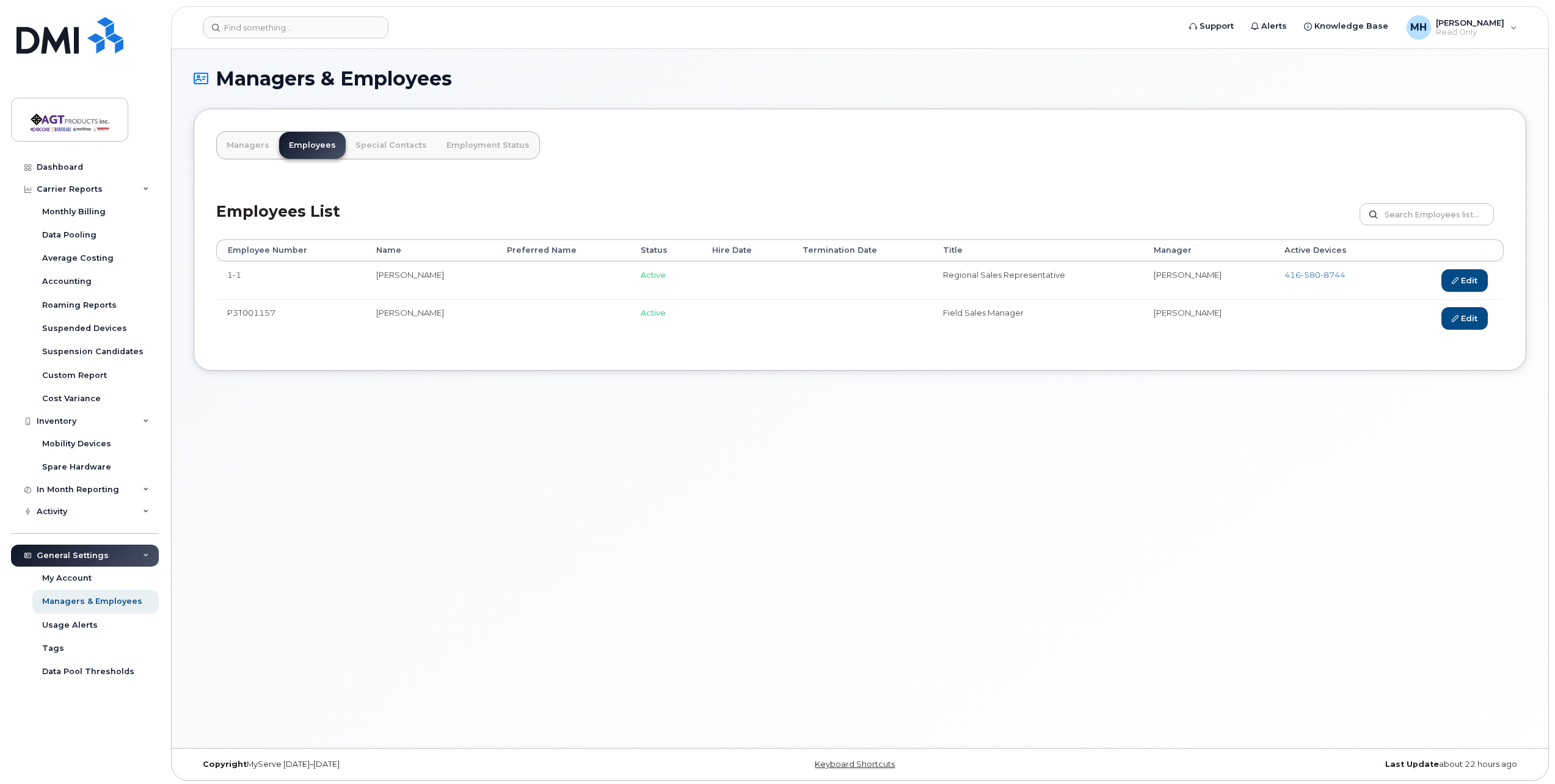
scroll to position [6, 0]
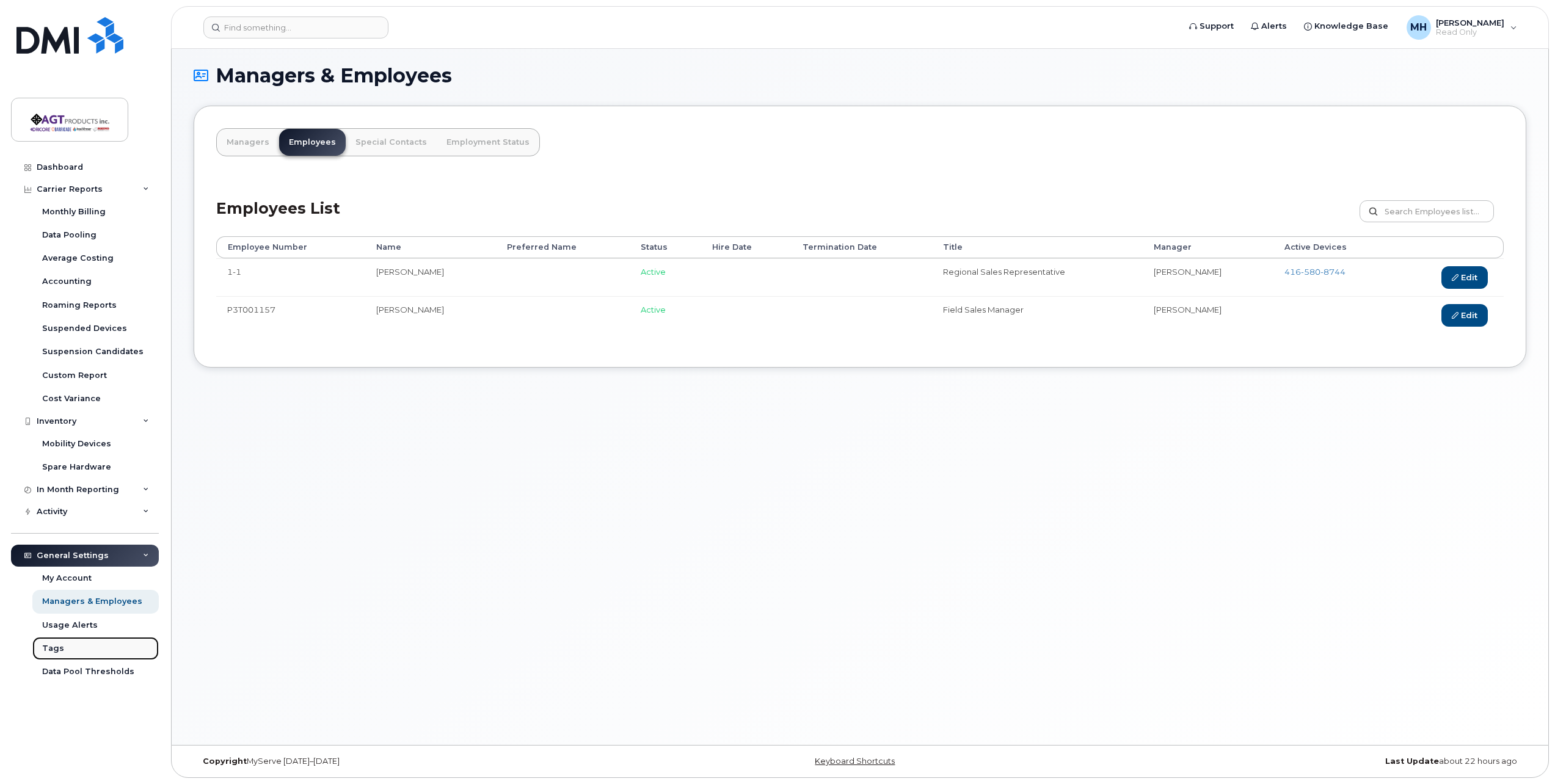
click at [93, 648] on link "Tags" at bounding box center [95, 648] width 126 height 23
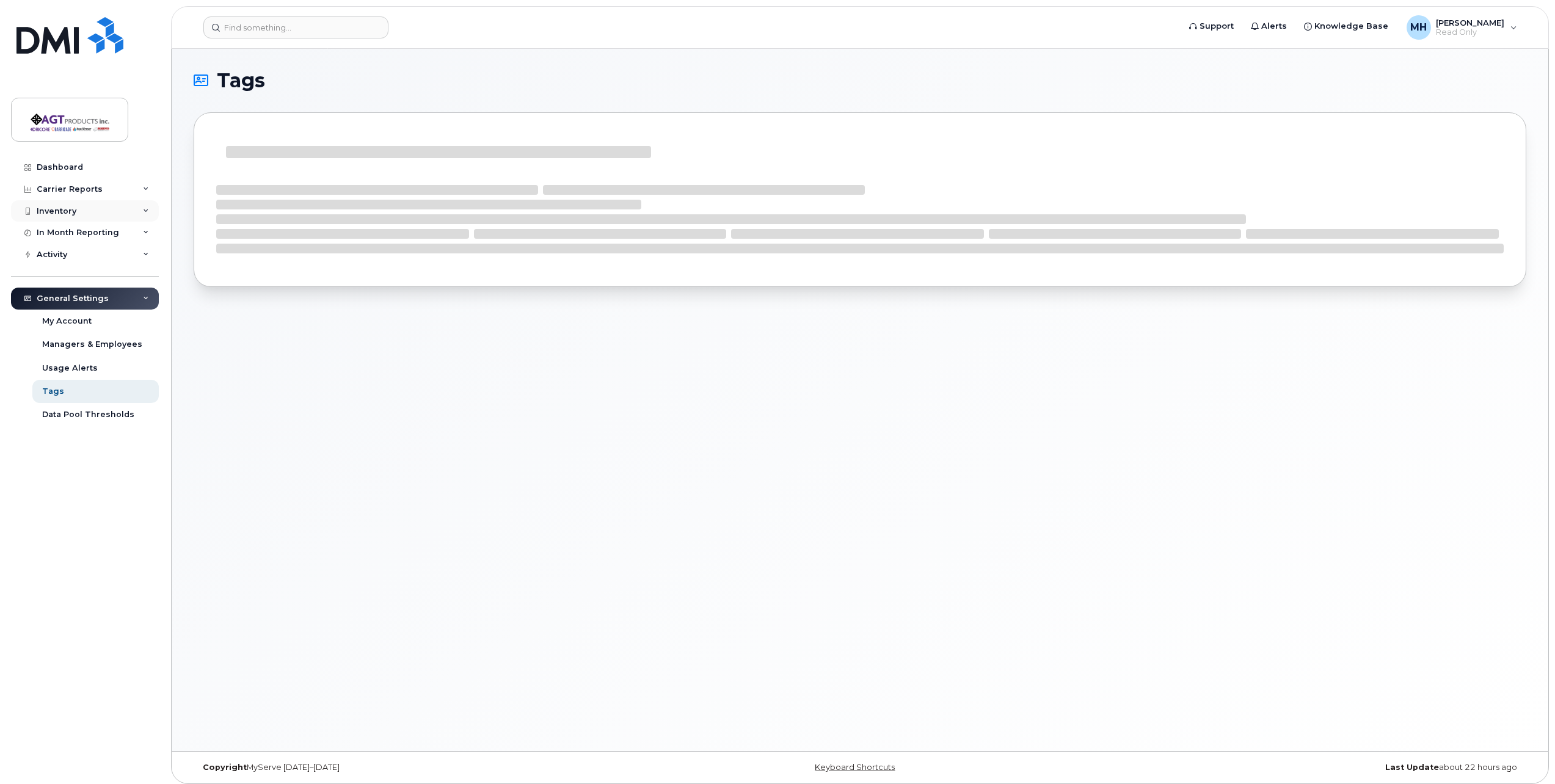
click at [105, 211] on div "Inventory" at bounding box center [85, 211] width 148 height 22
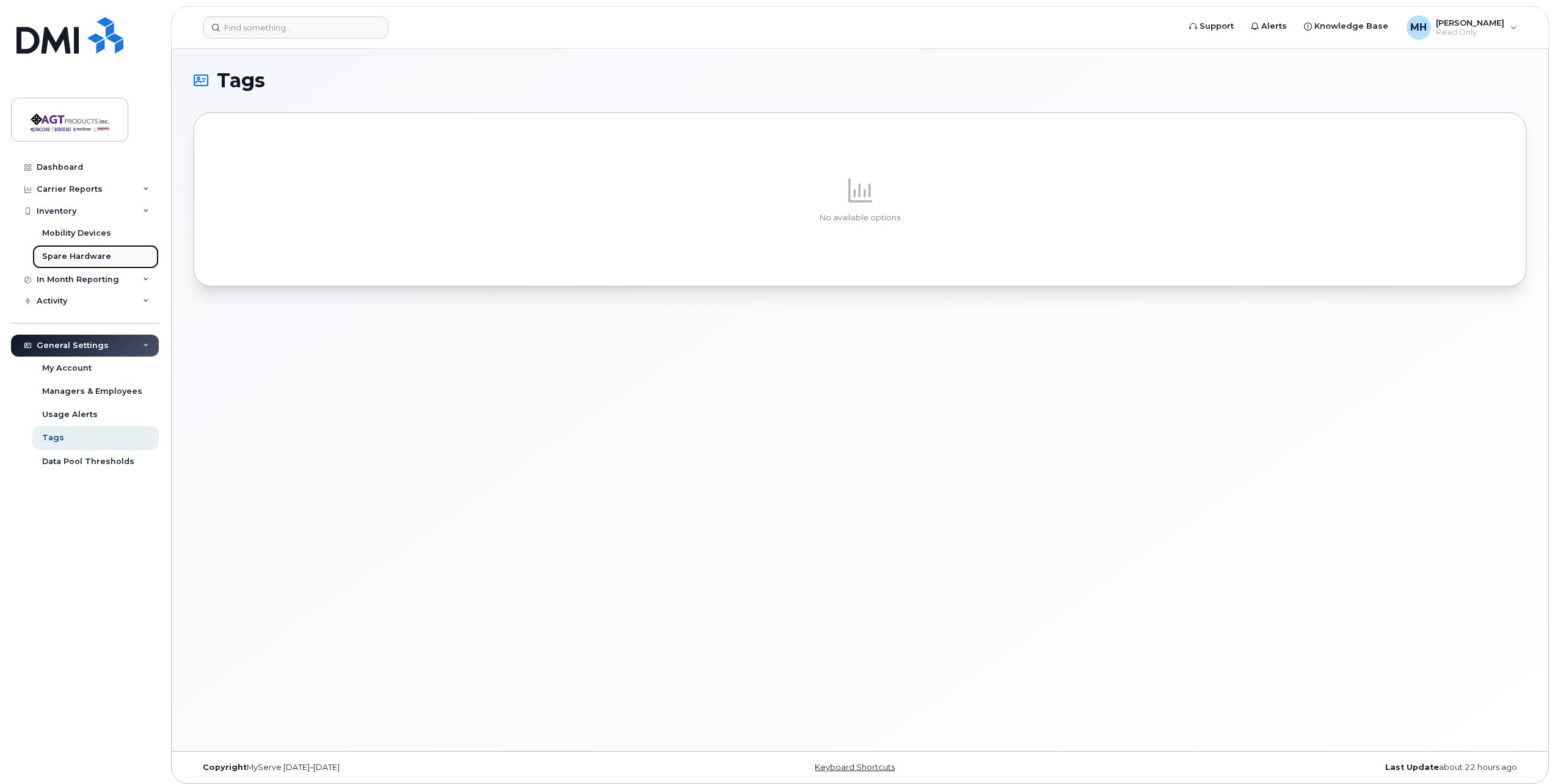
click at [98, 254] on div "Spare Hardware" at bounding box center [77, 256] width 69 height 11
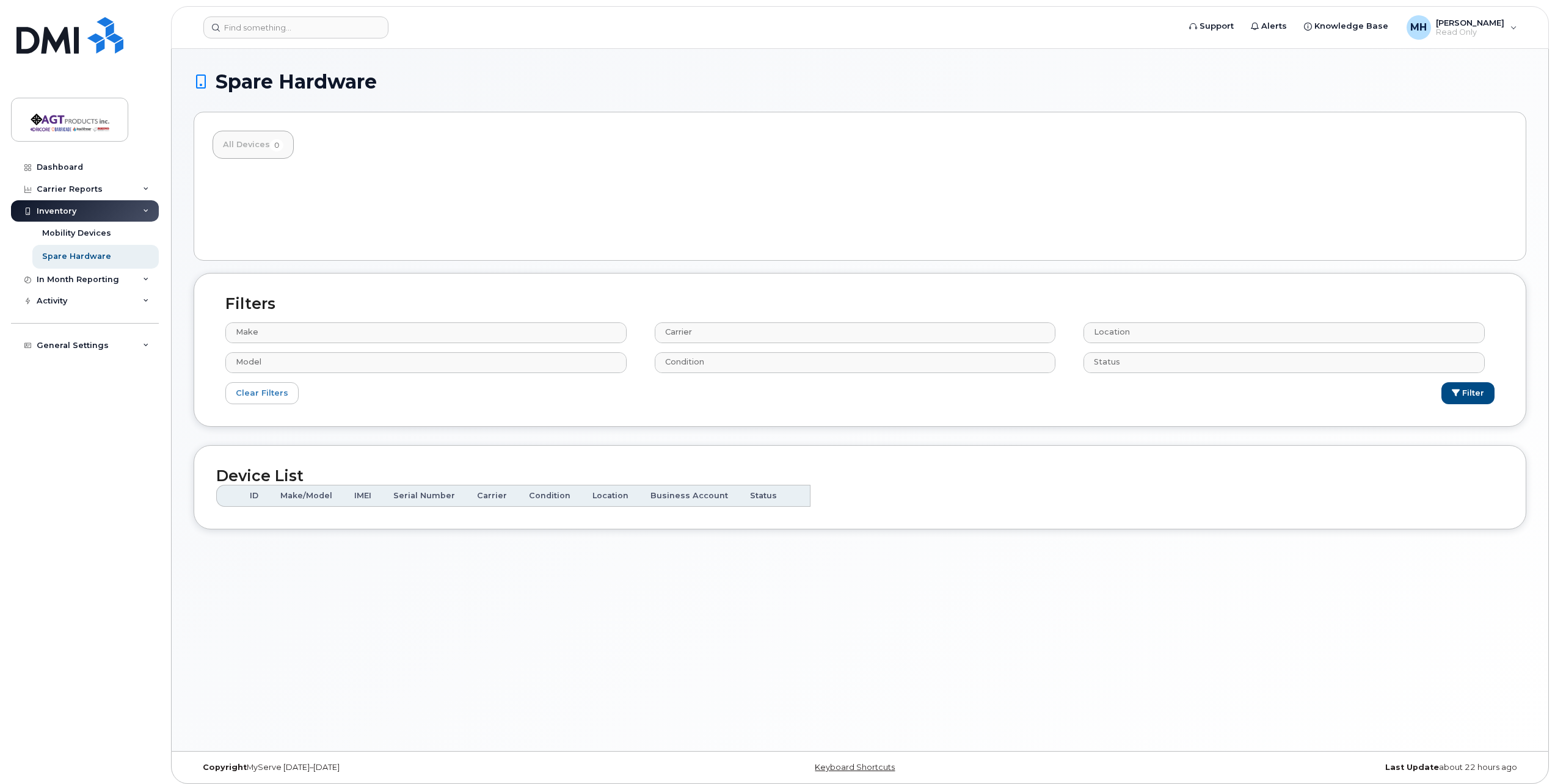
select select
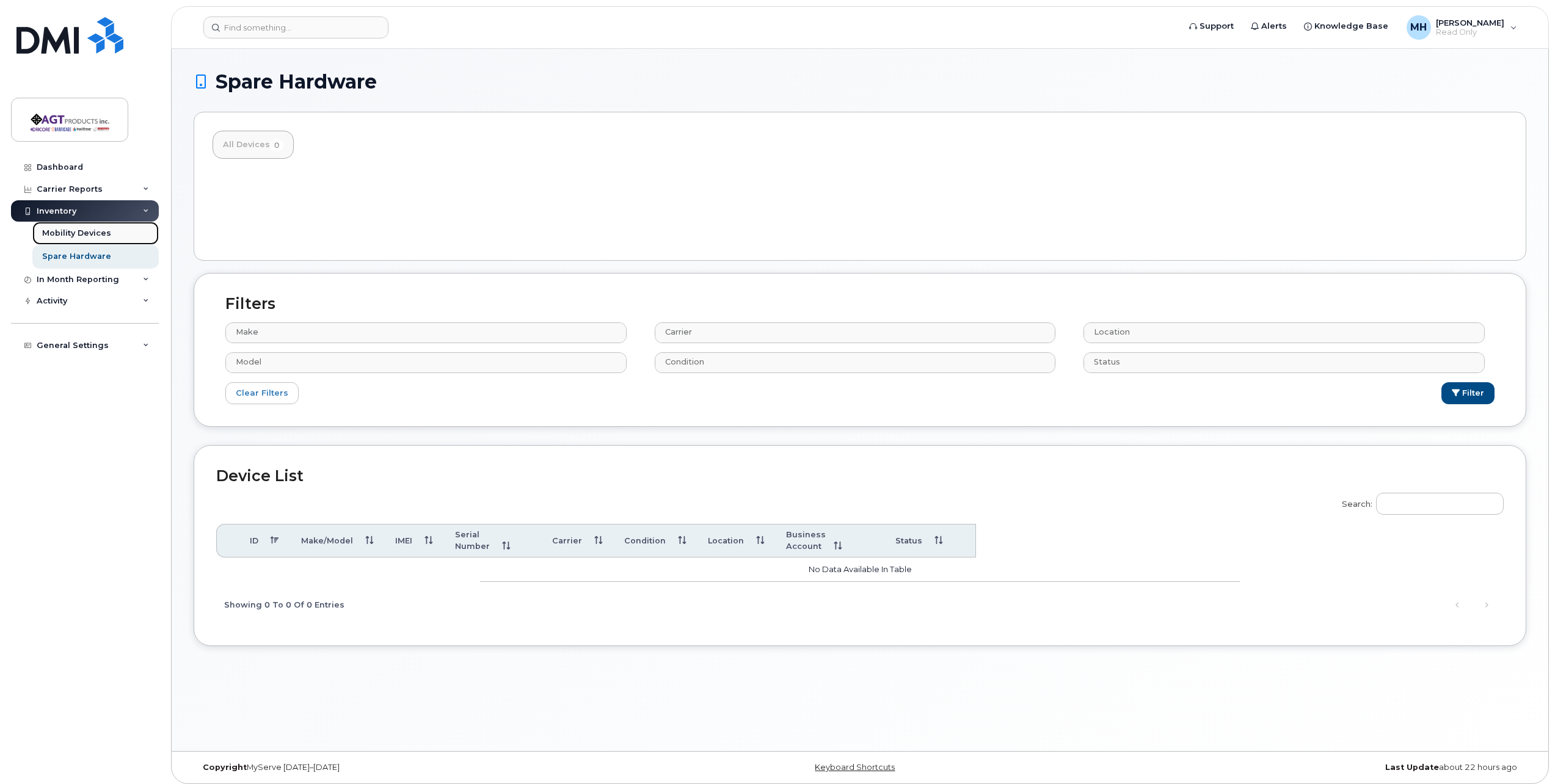
click at [102, 236] on div "Mobility Devices" at bounding box center [77, 233] width 69 height 11
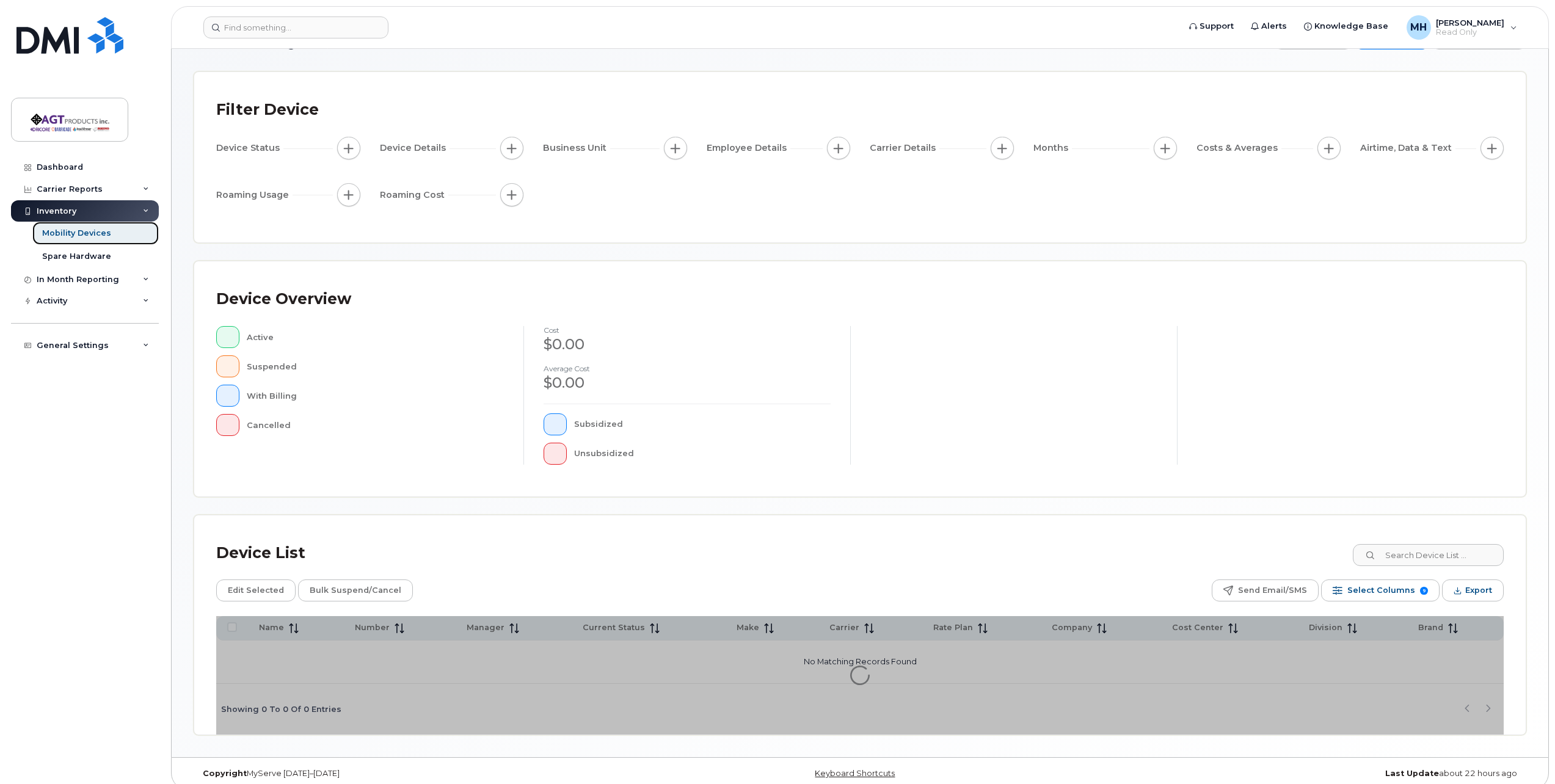
scroll to position [55, 0]
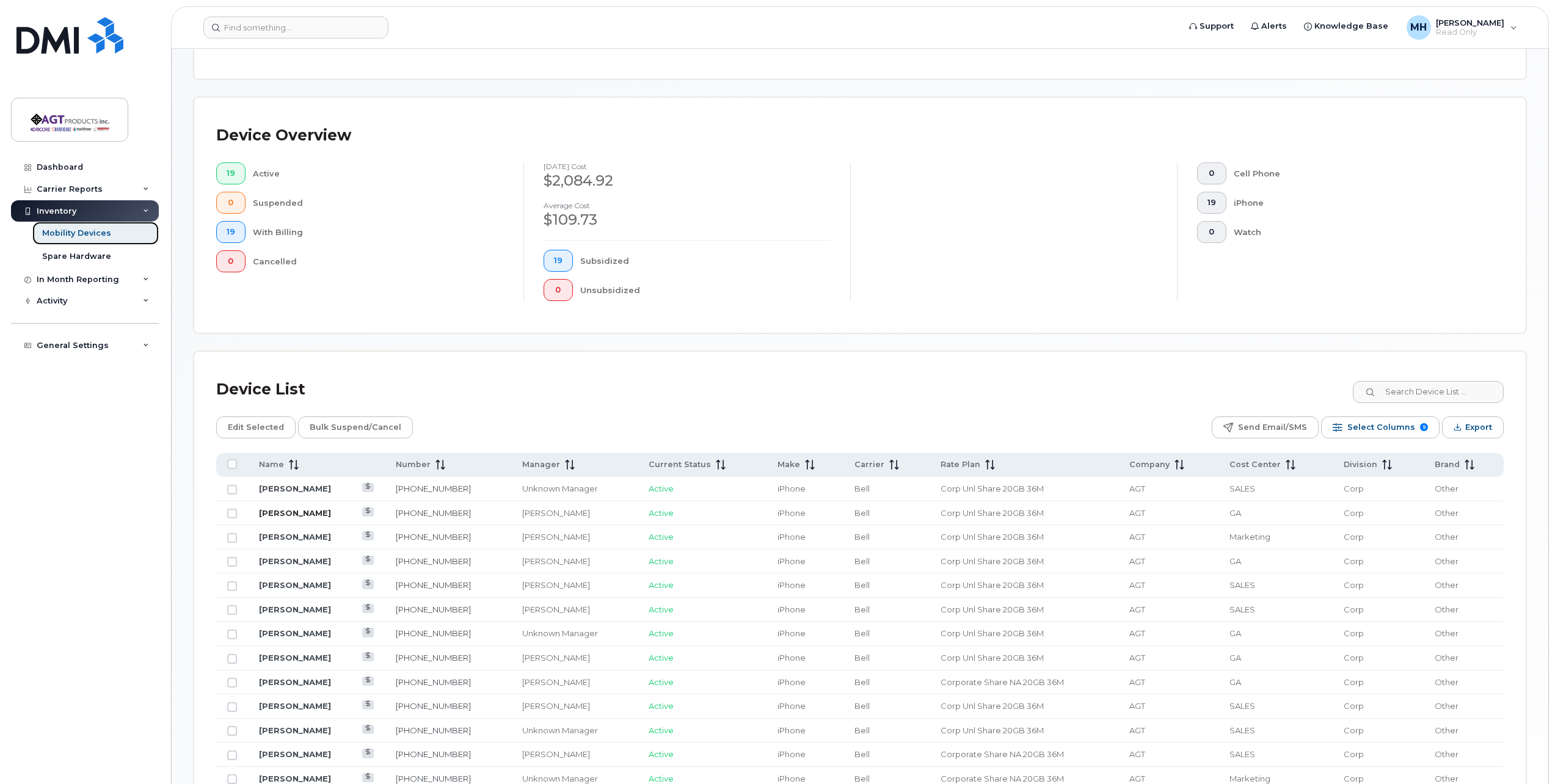
scroll to position [300, 0]
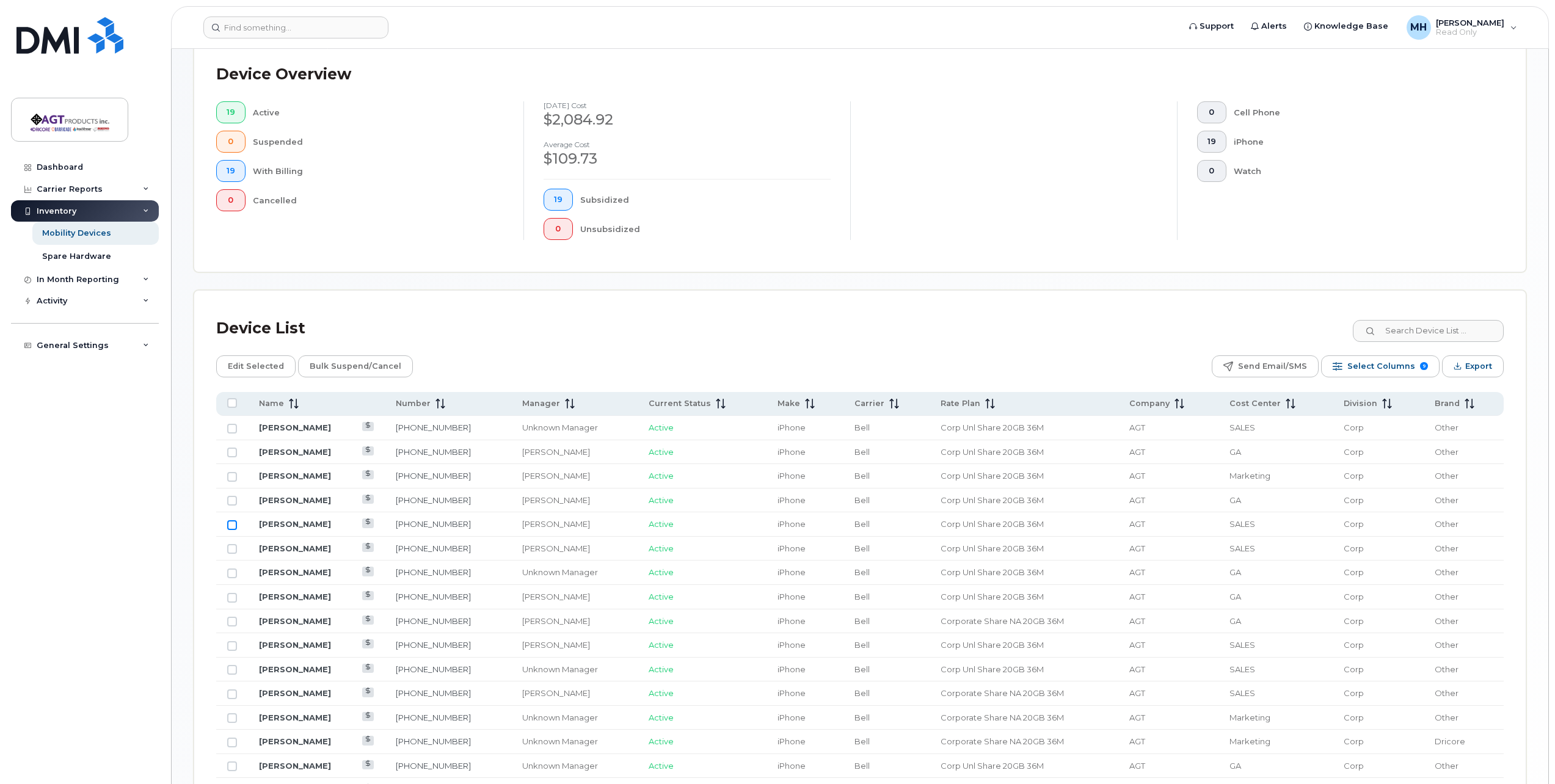
click at [233, 527] on input "Row Unselected" at bounding box center [231, 525] width 10 height 10
checkbox input "true"
click at [262, 360] on span "Edit Selected" at bounding box center [255, 367] width 56 height 18
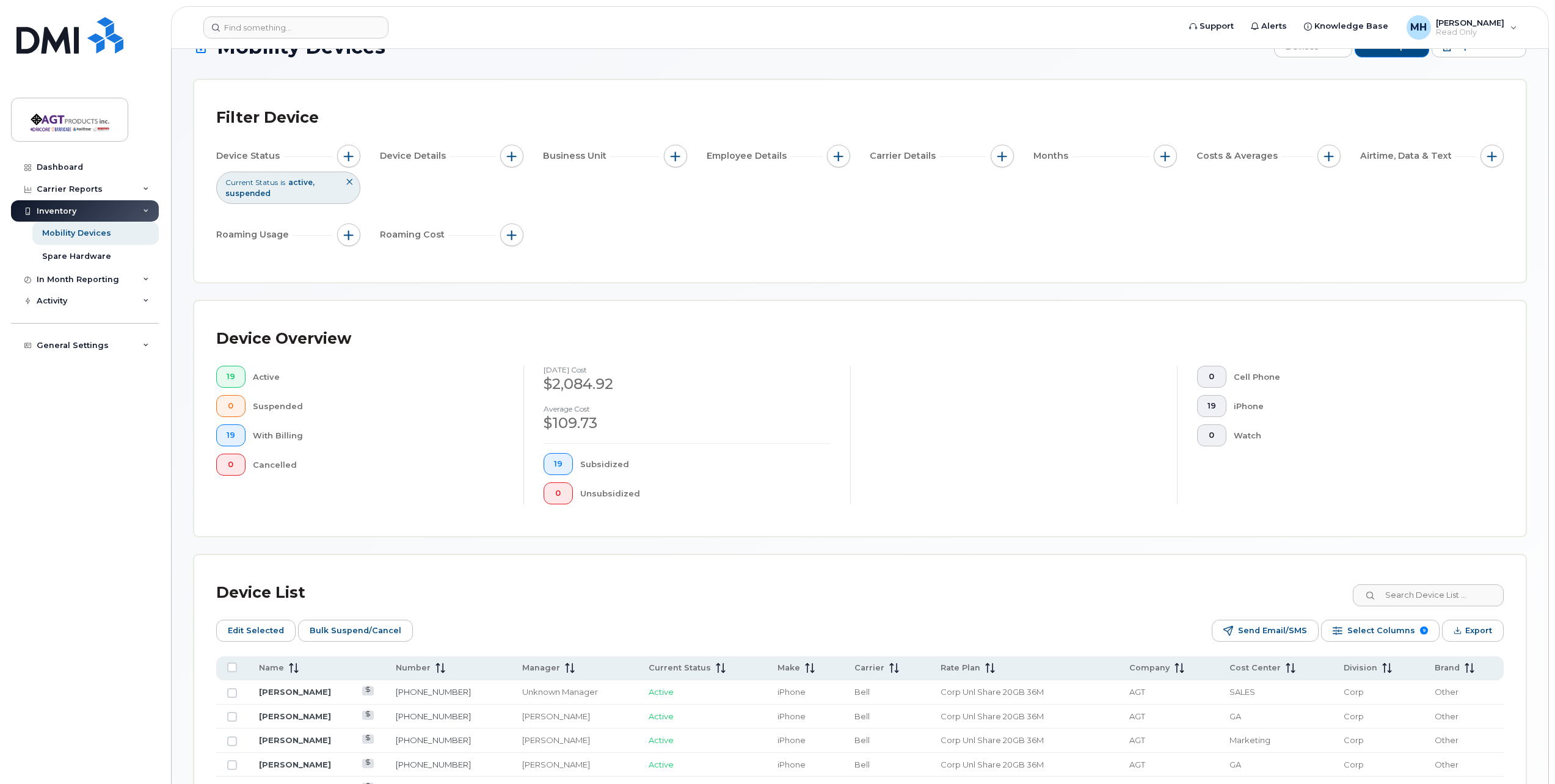
scroll to position [0, 0]
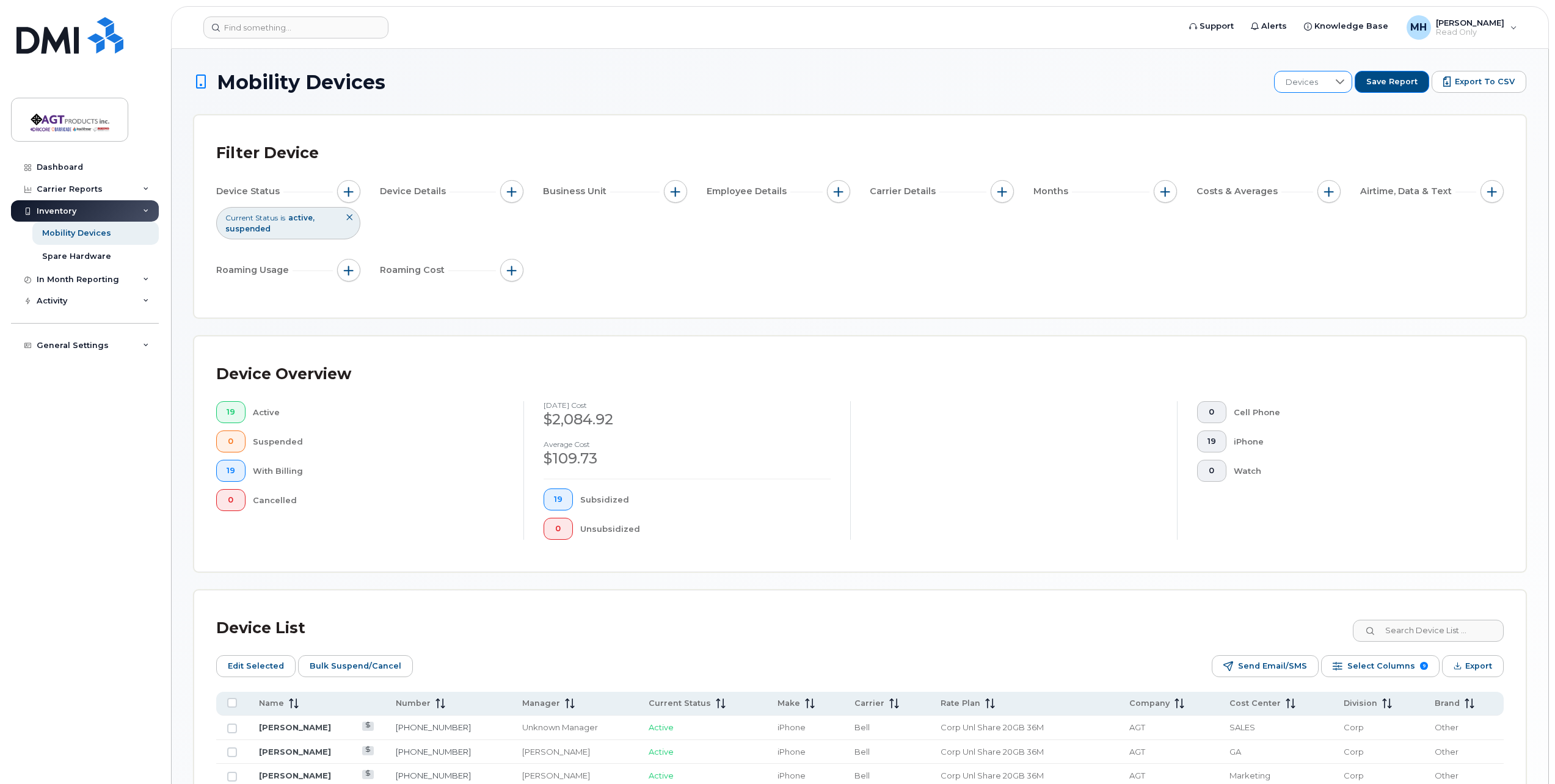
click at [1339, 76] on div at bounding box center [1340, 81] width 23 height 21
click at [1339, 76] on div at bounding box center [1340, 81] width 23 height 19
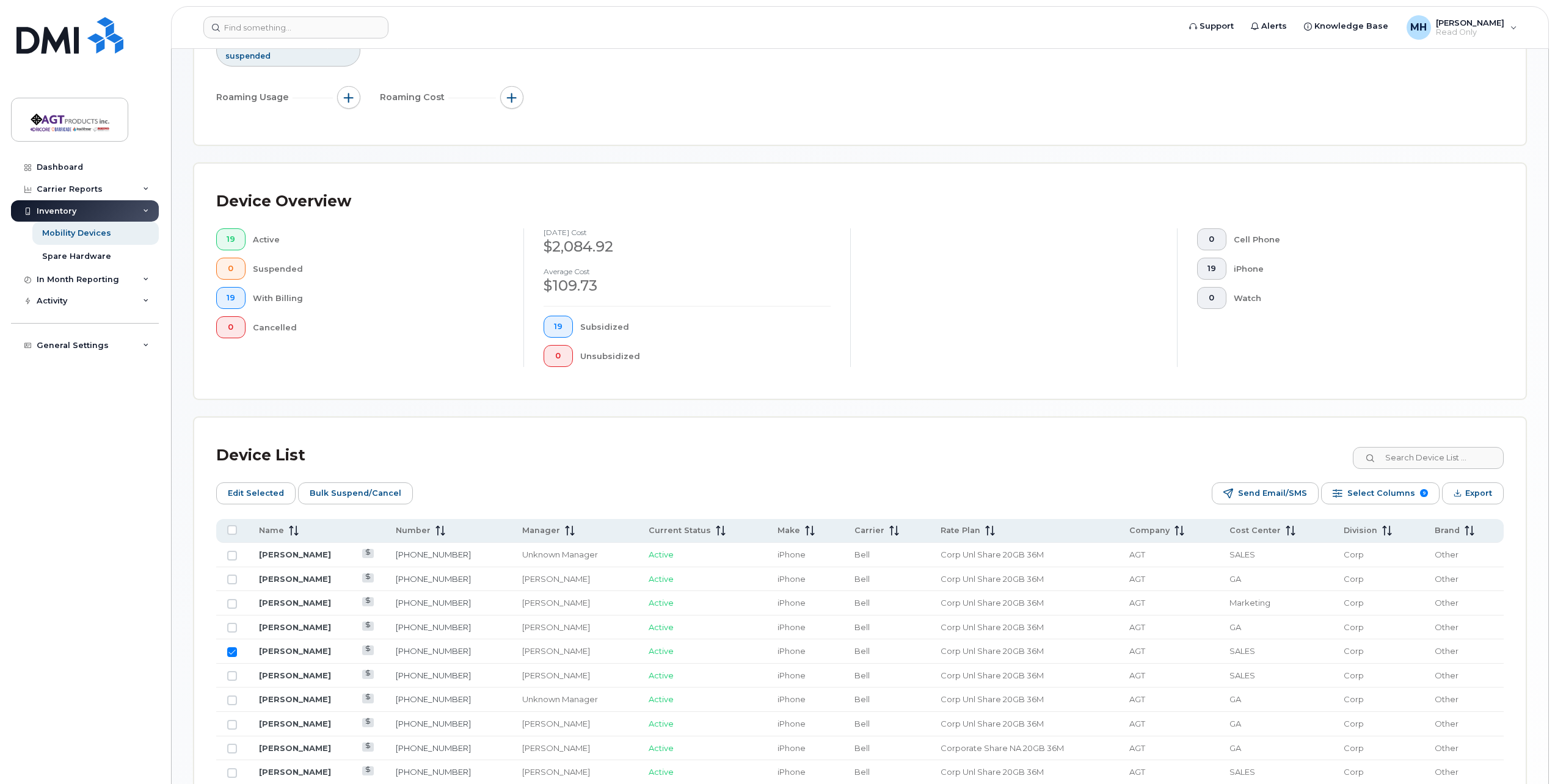
scroll to position [244, 0]
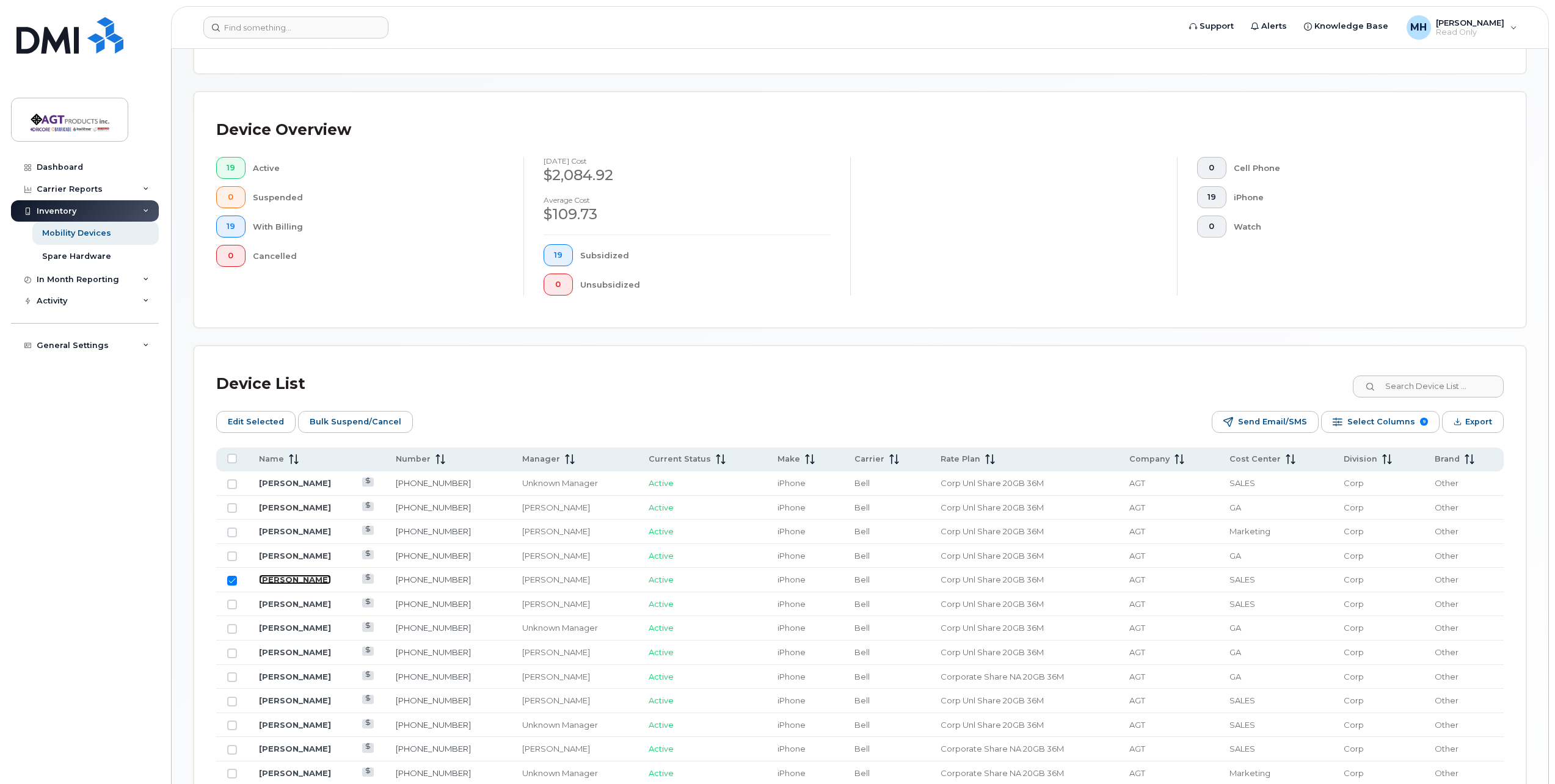
drag, startPoint x: 333, startPoint y: 576, endPoint x: 283, endPoint y: 578, distance: 50.0
drag, startPoint x: 283, startPoint y: 578, endPoint x: 271, endPoint y: 580, distance: 12.2
click at [265, 580] on link "[PERSON_NAME]" at bounding box center [295, 579] width 72 height 10
click at [446, 578] on link "[PHONE_NUMBER]" at bounding box center [434, 579] width 75 height 10
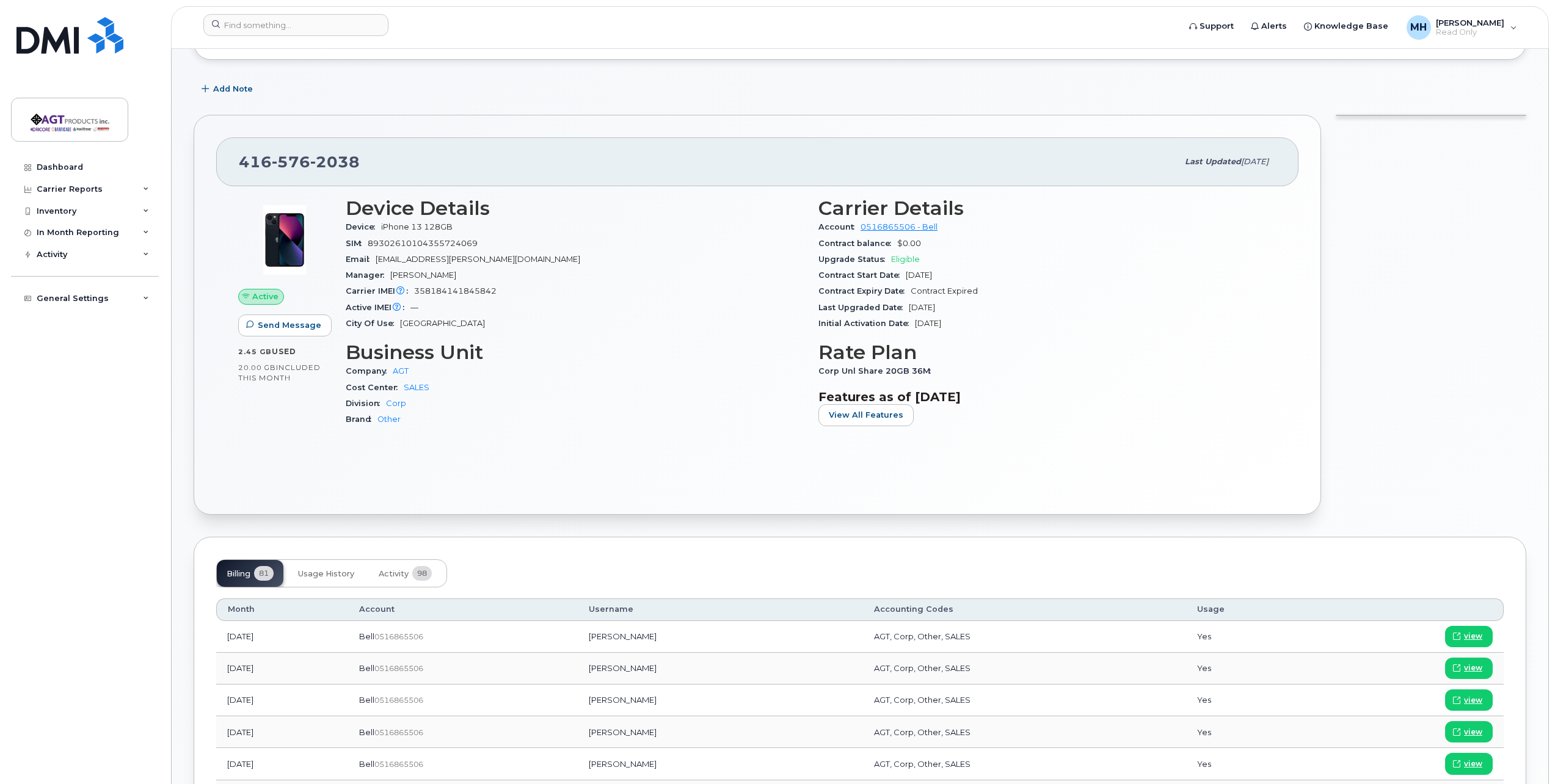
scroll to position [122, 0]
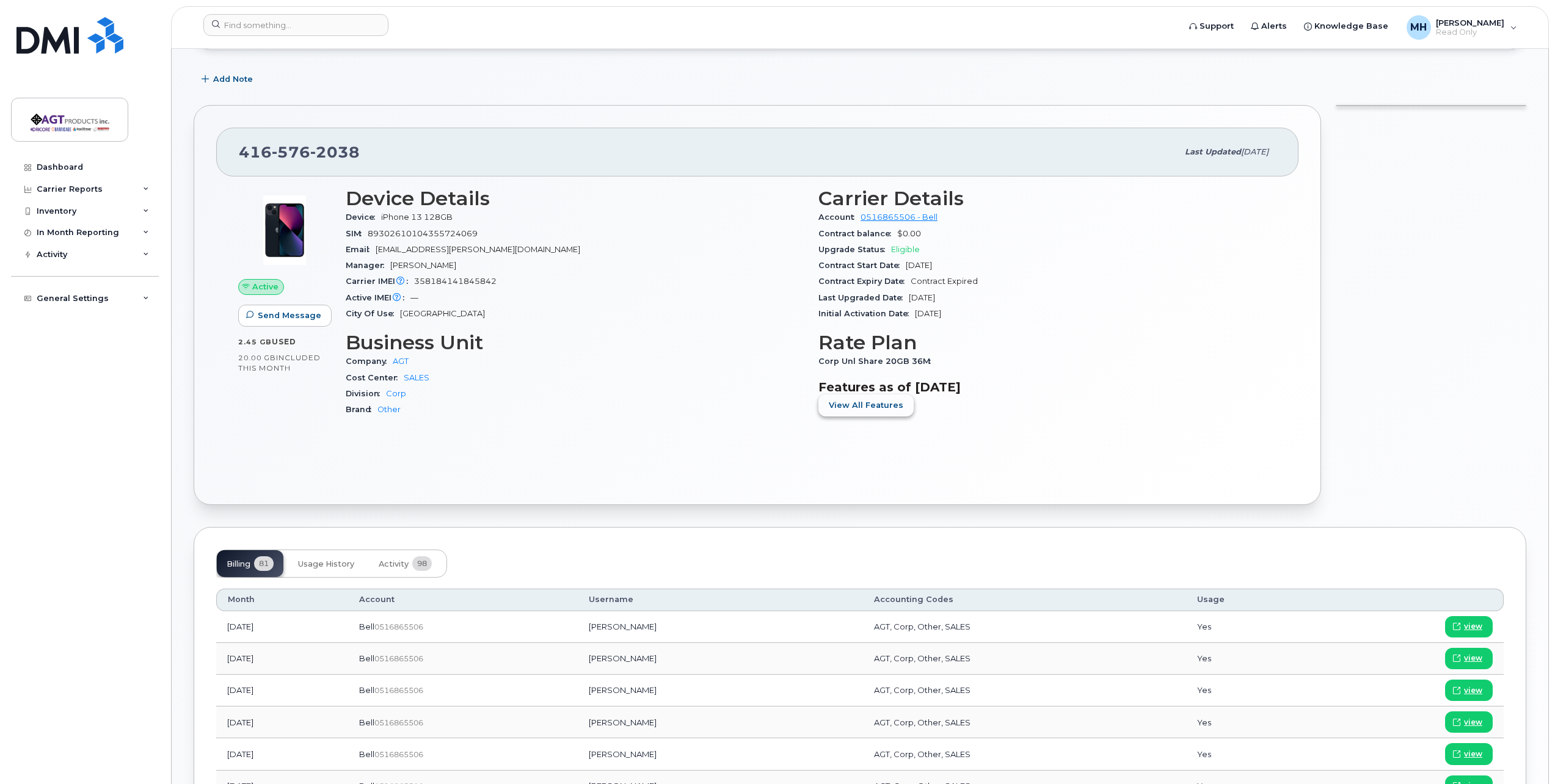
click at [880, 407] on span "View All Features" at bounding box center [866, 404] width 75 height 12
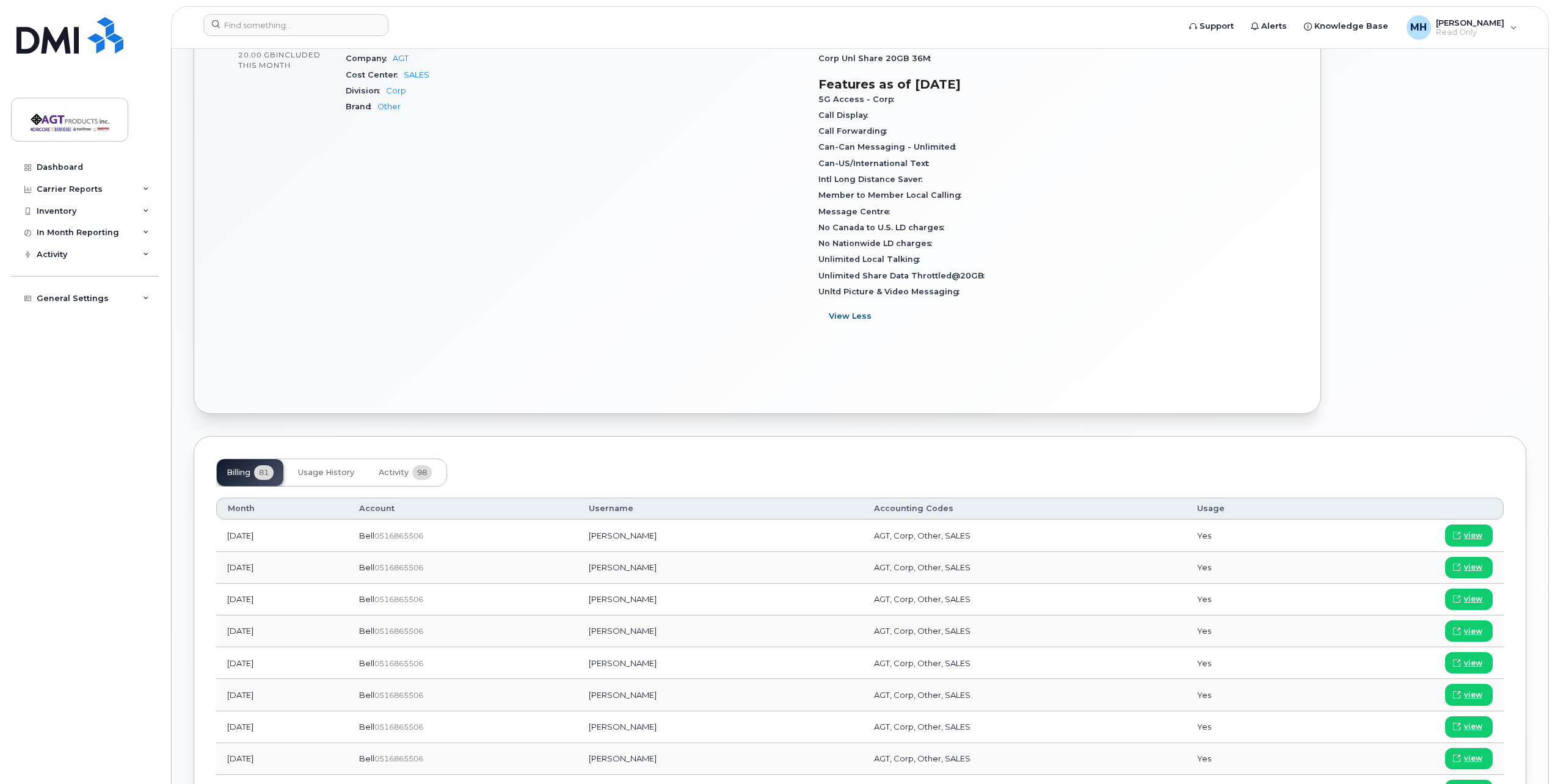
scroll to position [550, 0]
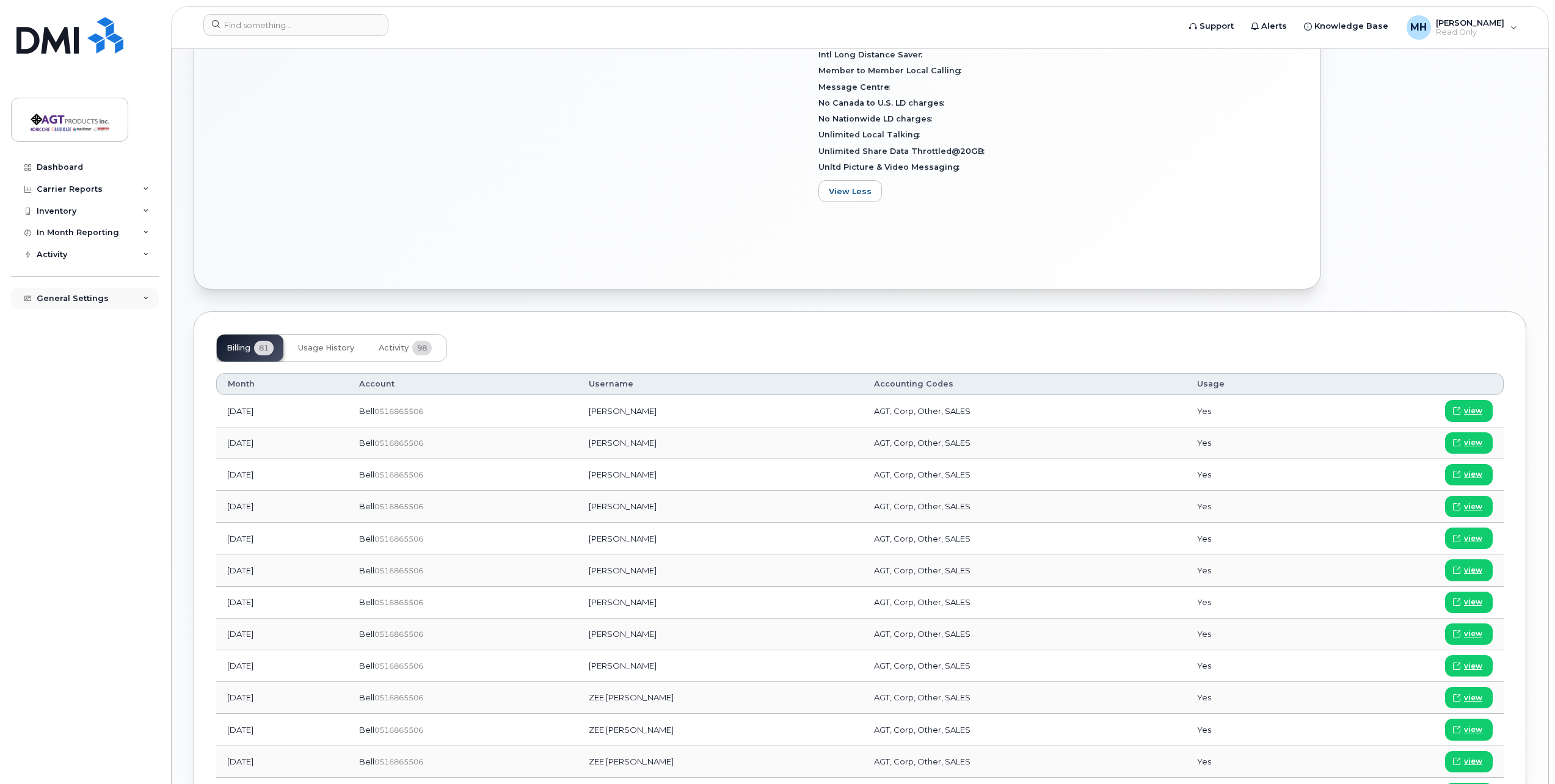
click at [119, 296] on div "General Settings" at bounding box center [85, 298] width 148 height 22
click at [143, 299] on icon at bounding box center [146, 298] width 6 height 6
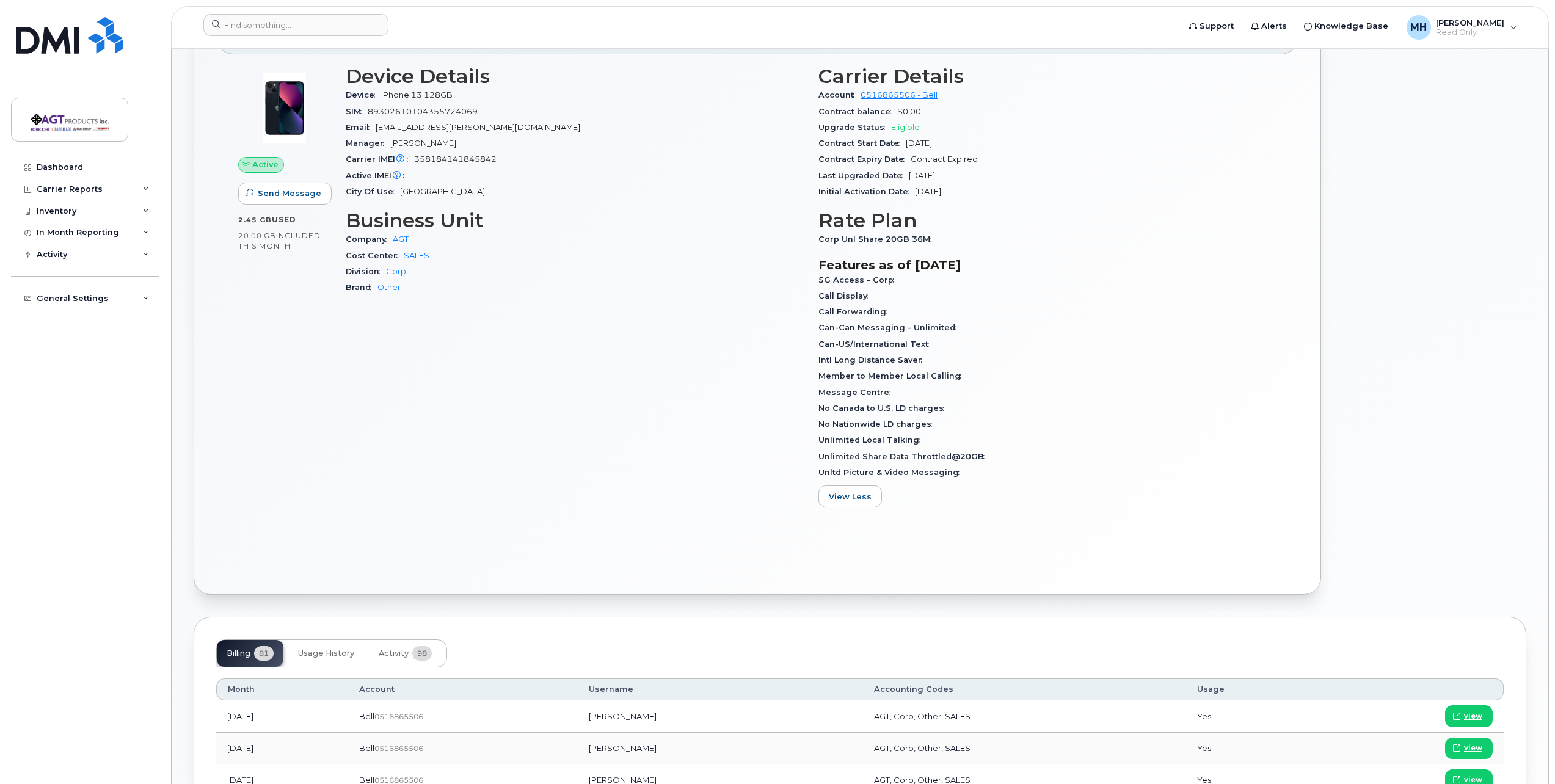
scroll to position [0, 0]
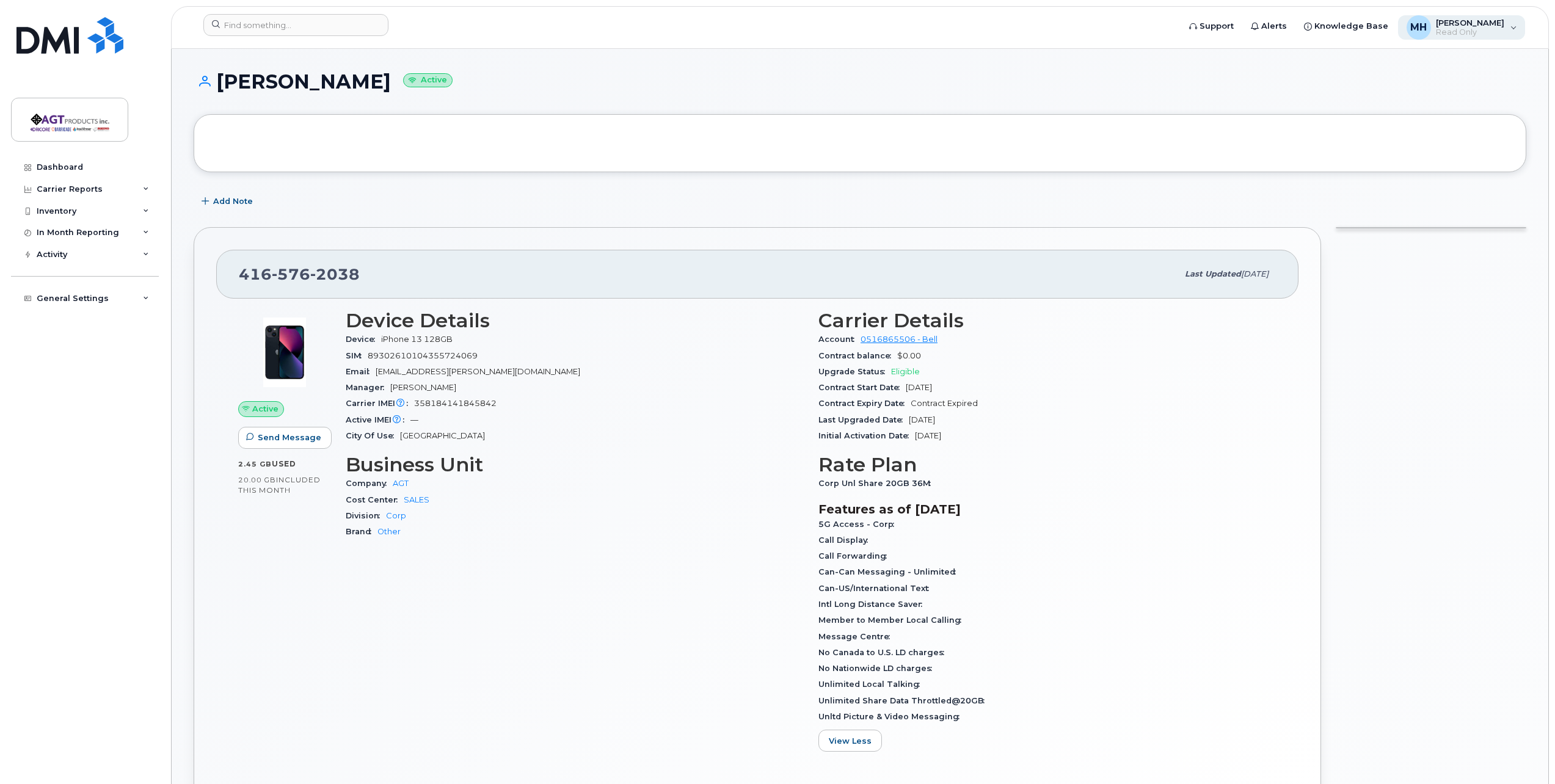
click at [1503, 31] on span "Read Only" at bounding box center [1470, 32] width 68 height 10
click at [1516, 24] on div "MH Matthew Haupt Read Only" at bounding box center [1462, 28] width 128 height 25
click at [142, 164] on link "Dashboard" at bounding box center [85, 167] width 148 height 22
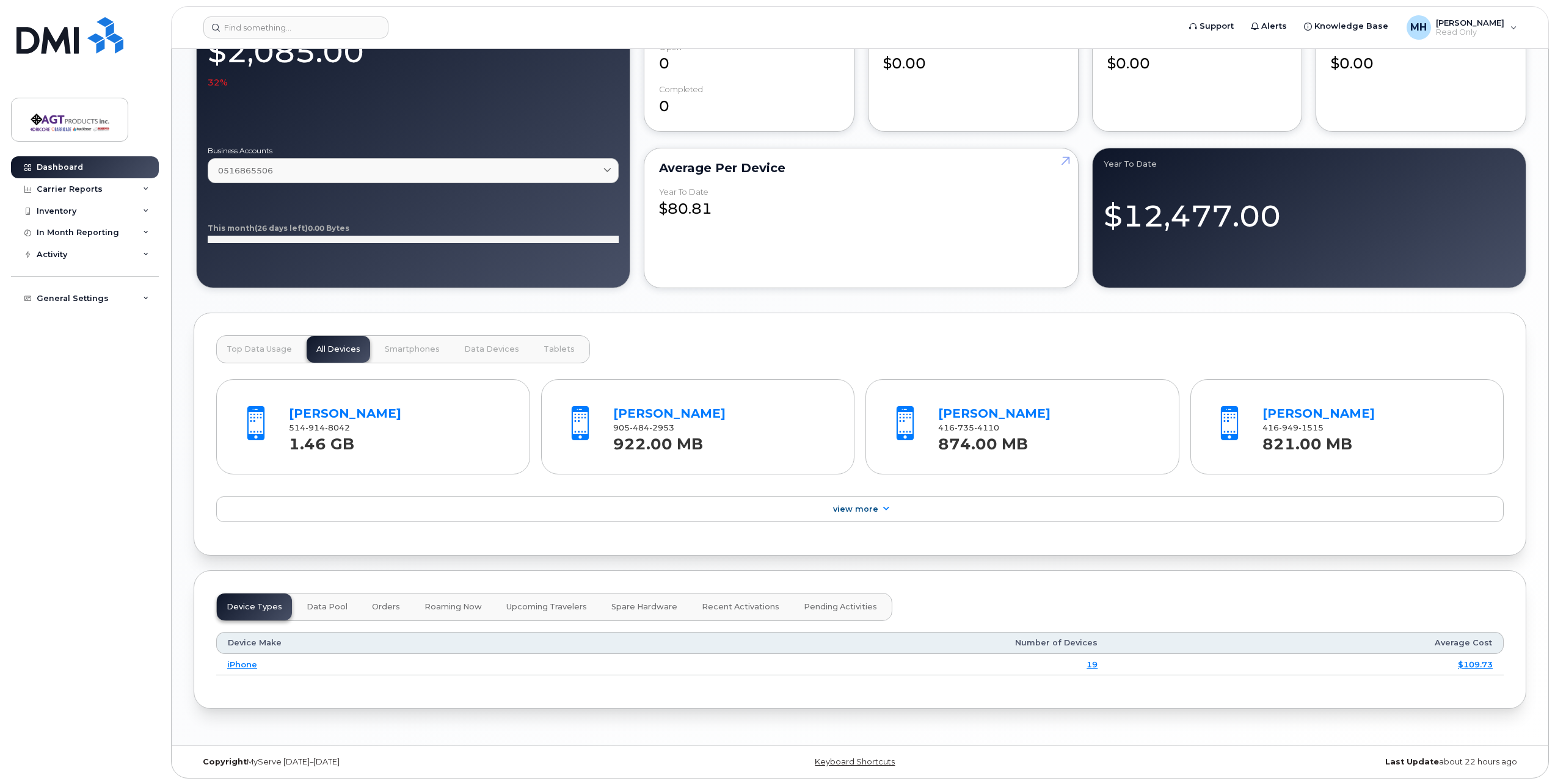
scroll to position [733, 0]
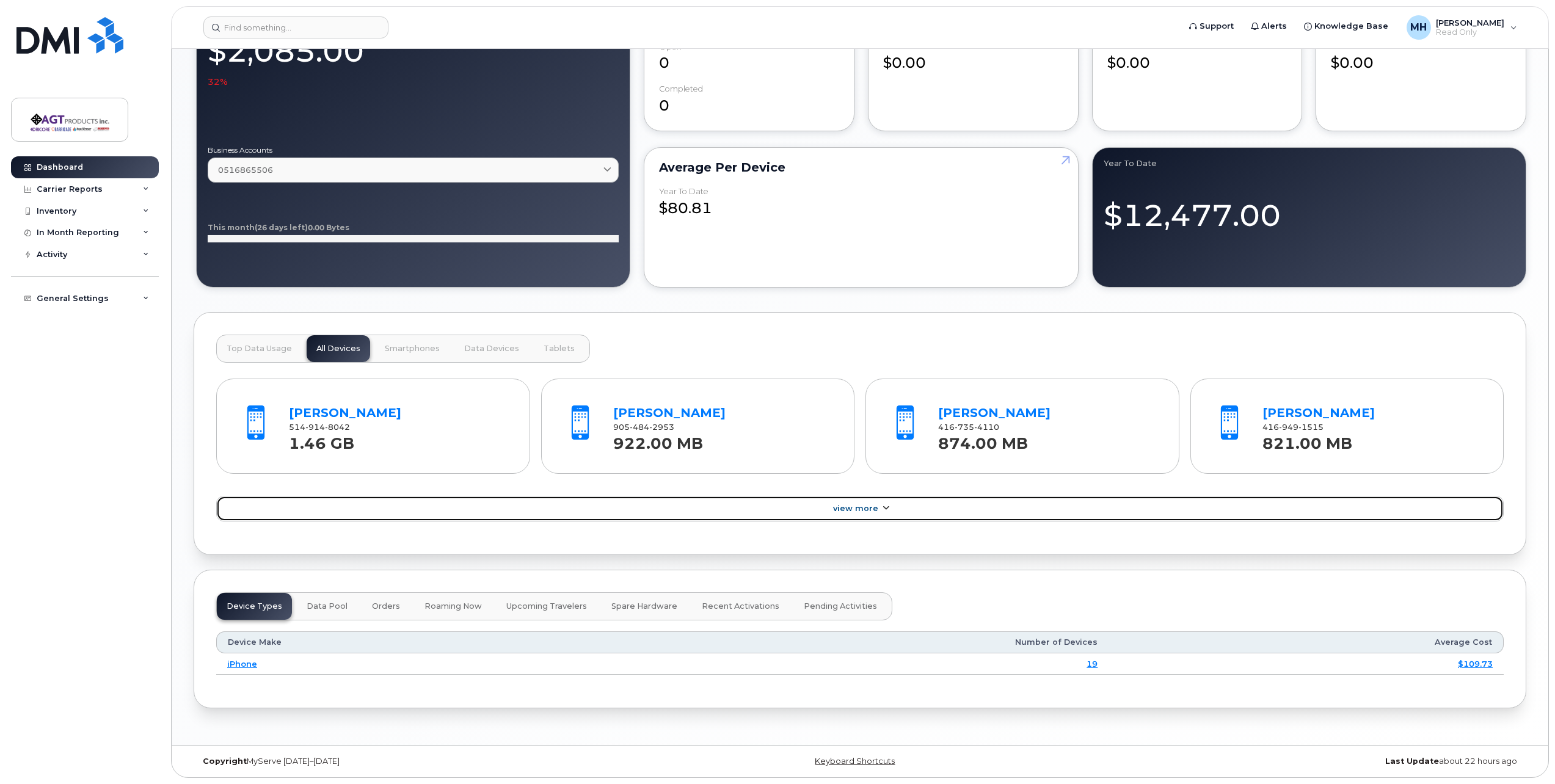
click at [856, 511] on span "View More" at bounding box center [855, 508] width 45 height 9
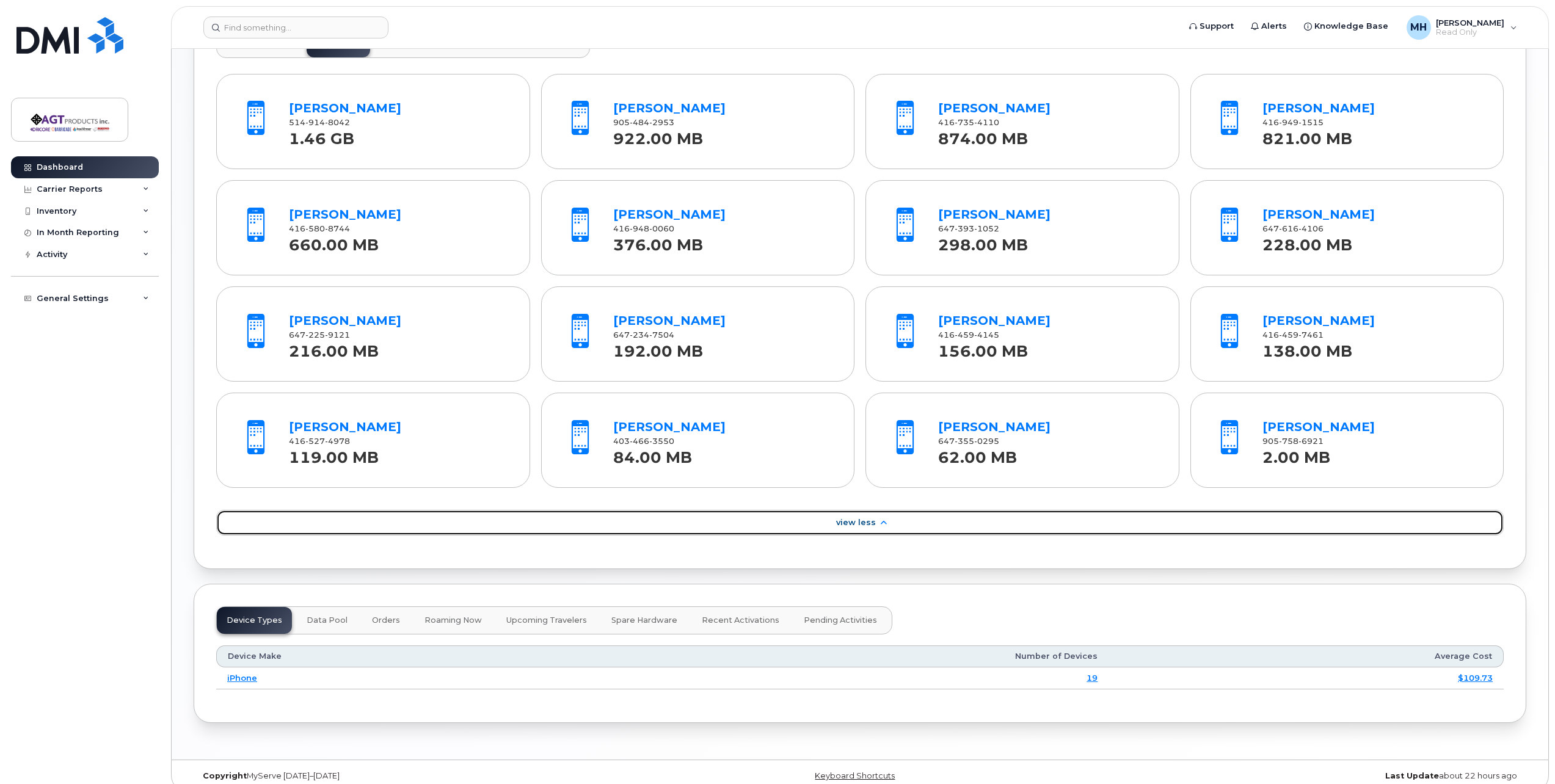
scroll to position [1052, 0]
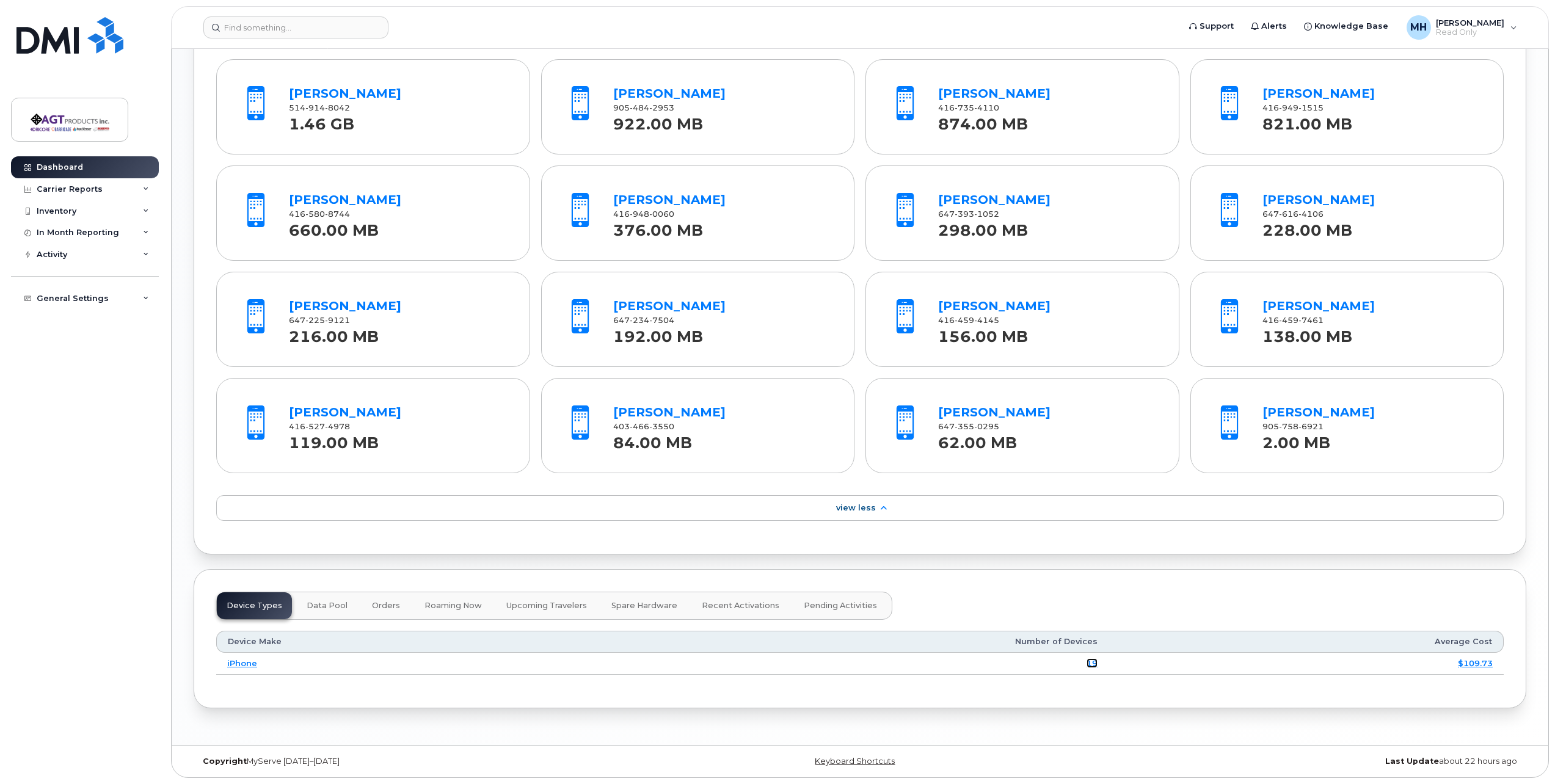
click at [1097, 664] on link "19" at bounding box center [1092, 663] width 11 height 10
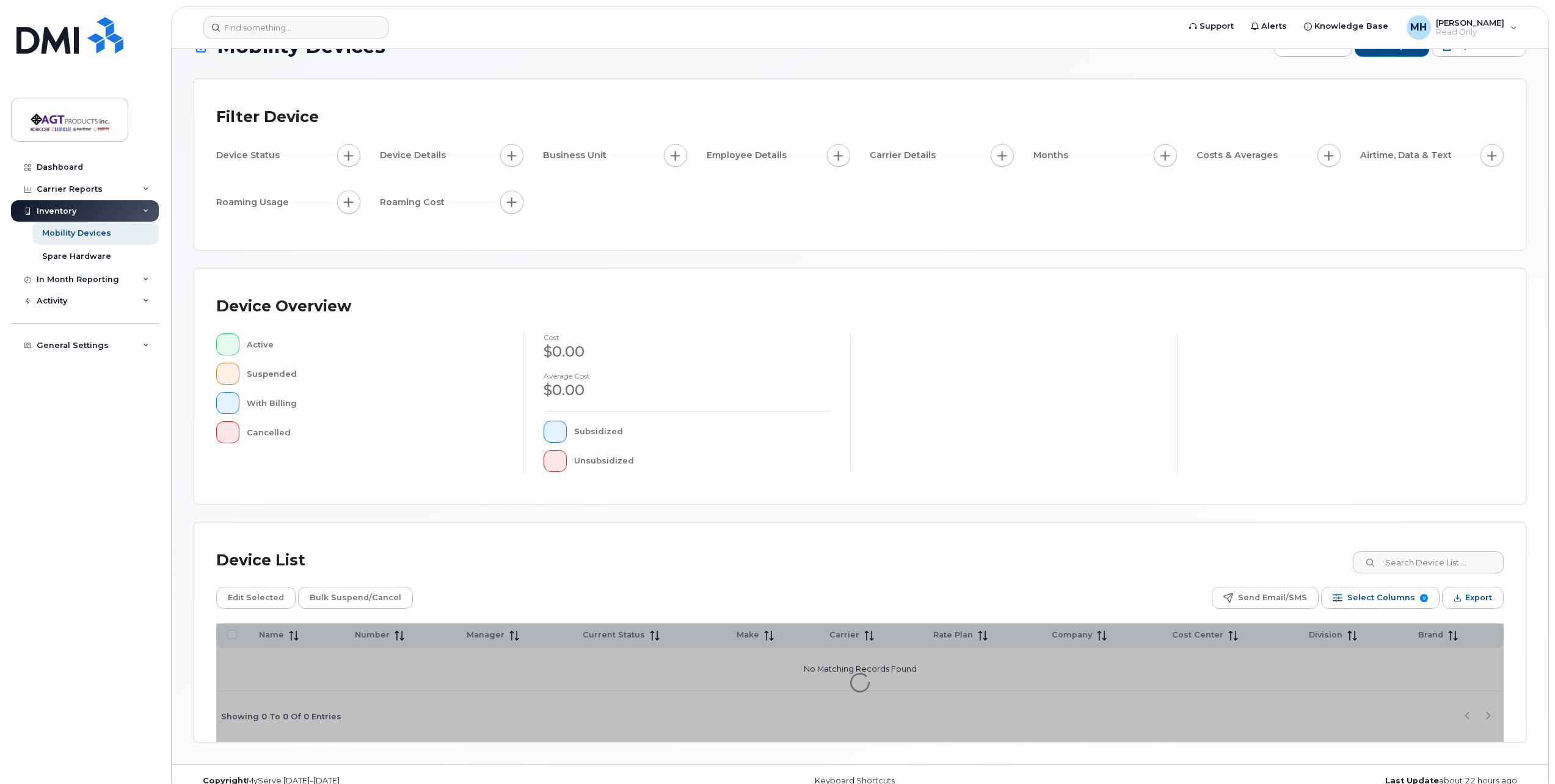
scroll to position [55, 0]
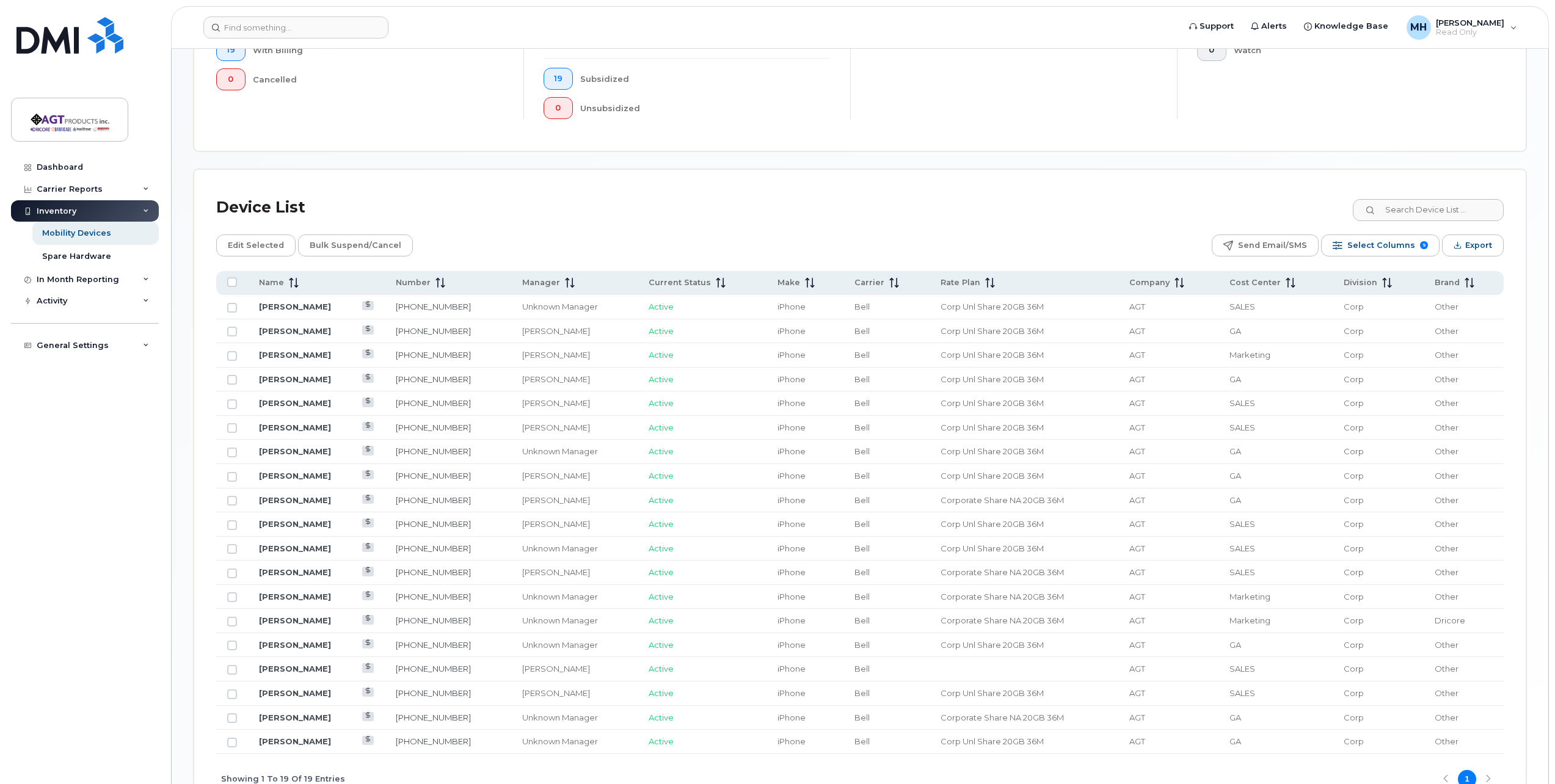
scroll to position [422, 0]
click at [342, 403] on td "[PERSON_NAME]" at bounding box center [316, 402] width 137 height 25
click at [227, 402] on td at bounding box center [231, 402] width 32 height 25
click at [235, 402] on input "Row Unselected" at bounding box center [231, 403] width 10 height 10
checkbox input "true"
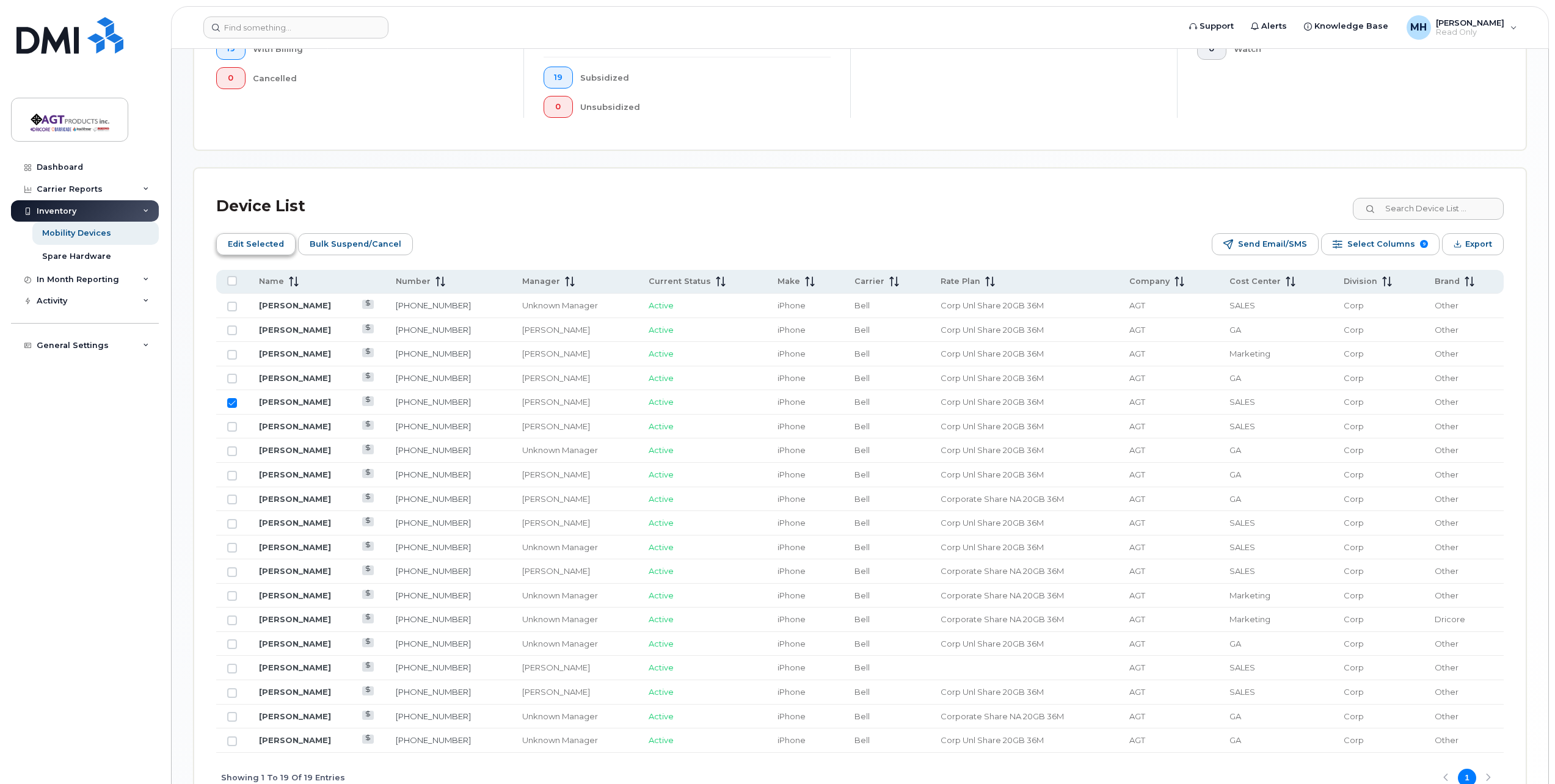
click at [245, 241] on span "Edit Selected" at bounding box center [255, 244] width 56 height 18
